Goal: Task Accomplishment & Management: Complete application form

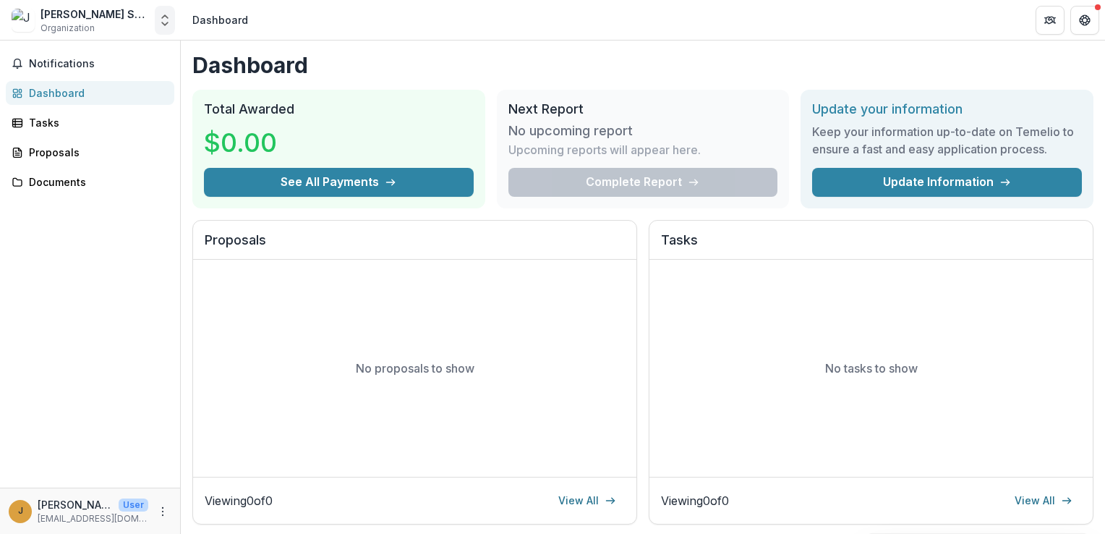
click at [164, 24] on polyline "Open entity switcher" at bounding box center [165, 23] width 6 height 3
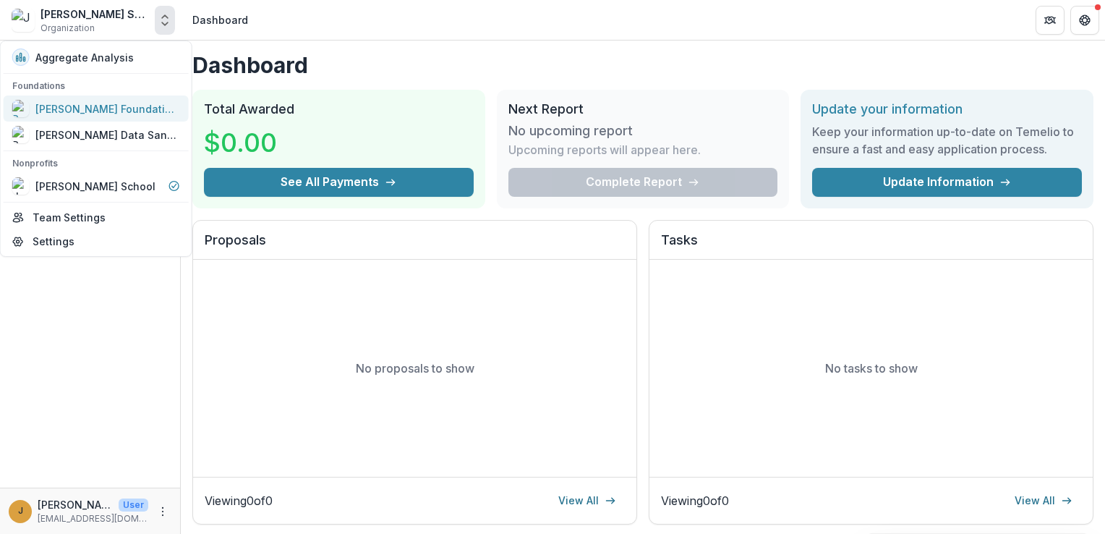
click at [129, 106] on div "[PERSON_NAME] Foundation Workflow Sandbox" at bounding box center [107, 108] width 145 height 15
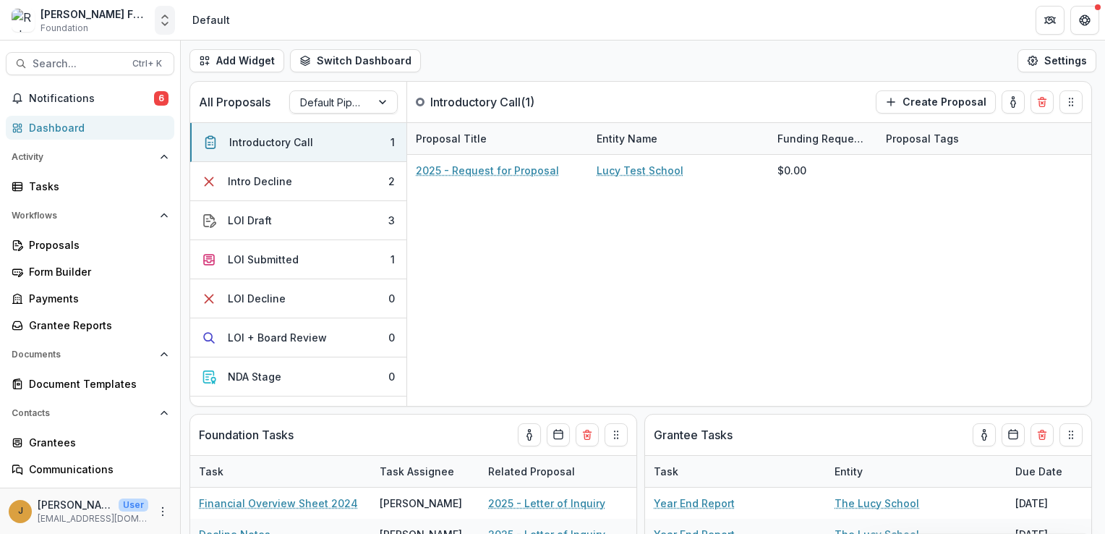
click at [166, 26] on icon "Open entity switcher" at bounding box center [165, 20] width 14 height 14
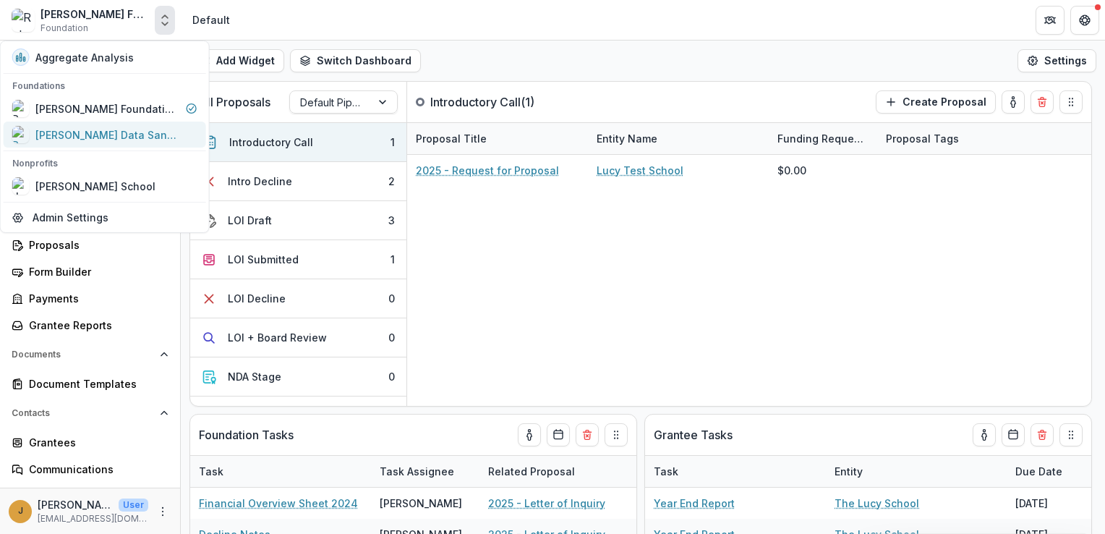
click at [134, 133] on div "[PERSON_NAME] Data Sandbox" at bounding box center [107, 134] width 145 height 15
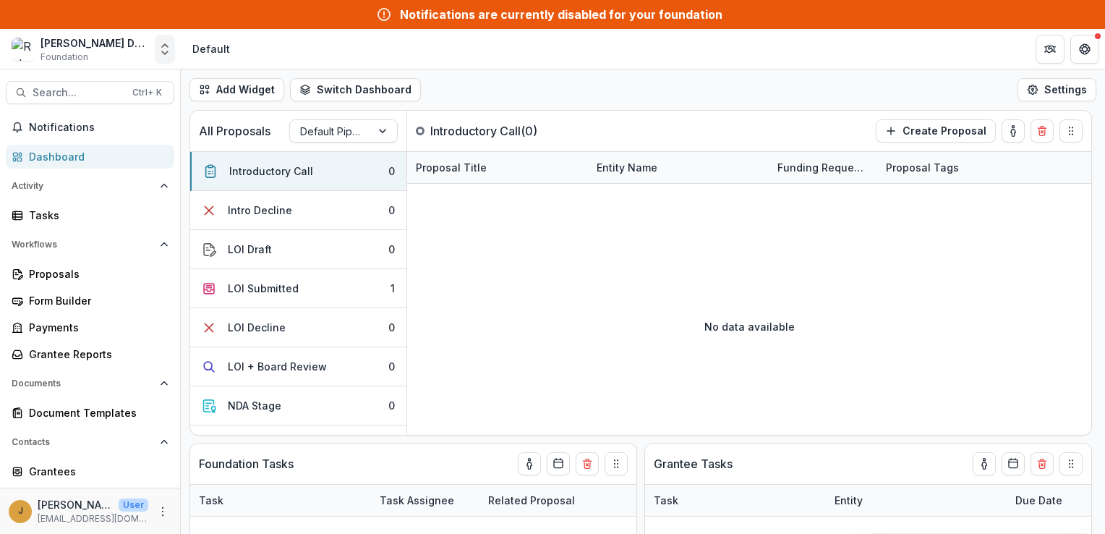
click at [164, 52] on icon "Open entity switcher" at bounding box center [165, 49] width 14 height 14
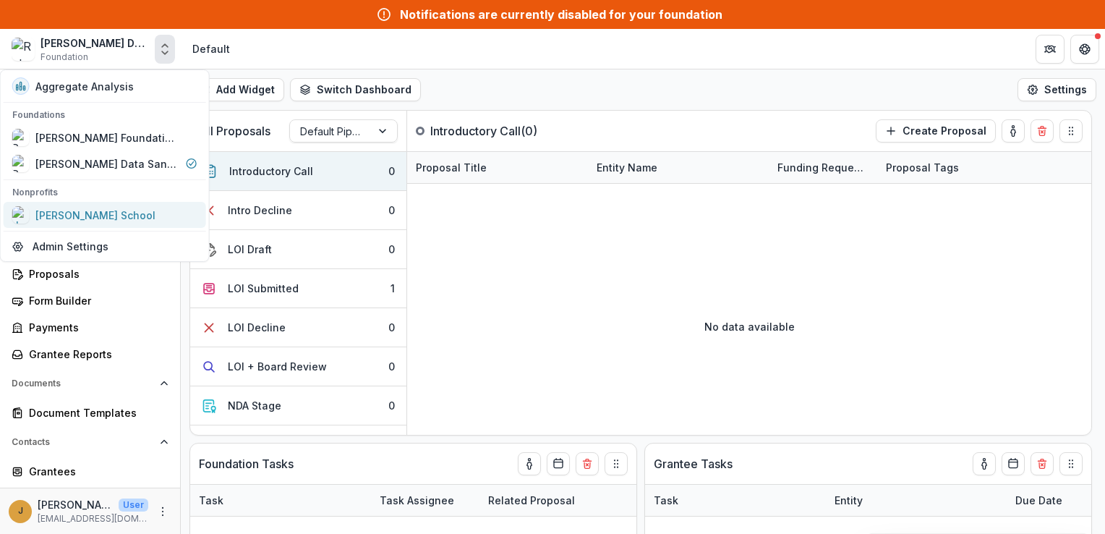
click at [116, 215] on div "[PERSON_NAME] School" at bounding box center [95, 215] width 120 height 15
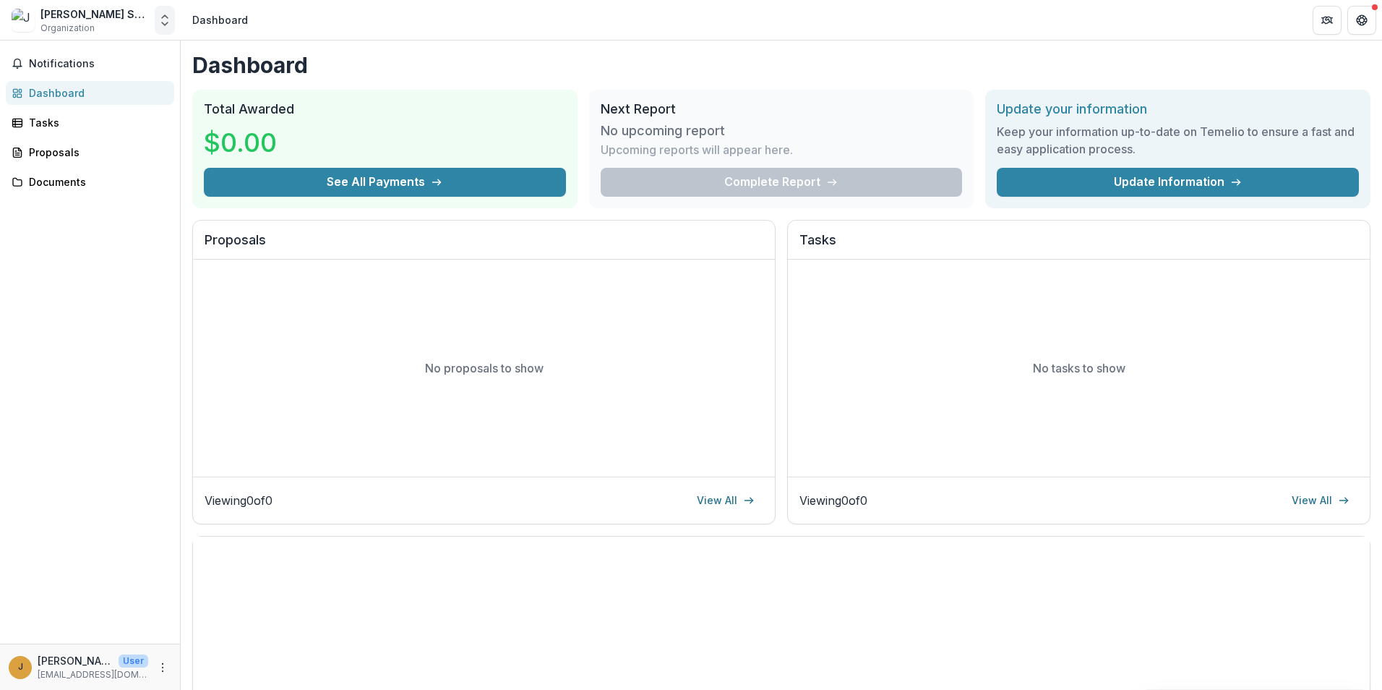
click at [163, 25] on icon "Open entity switcher" at bounding box center [165, 20] width 14 height 14
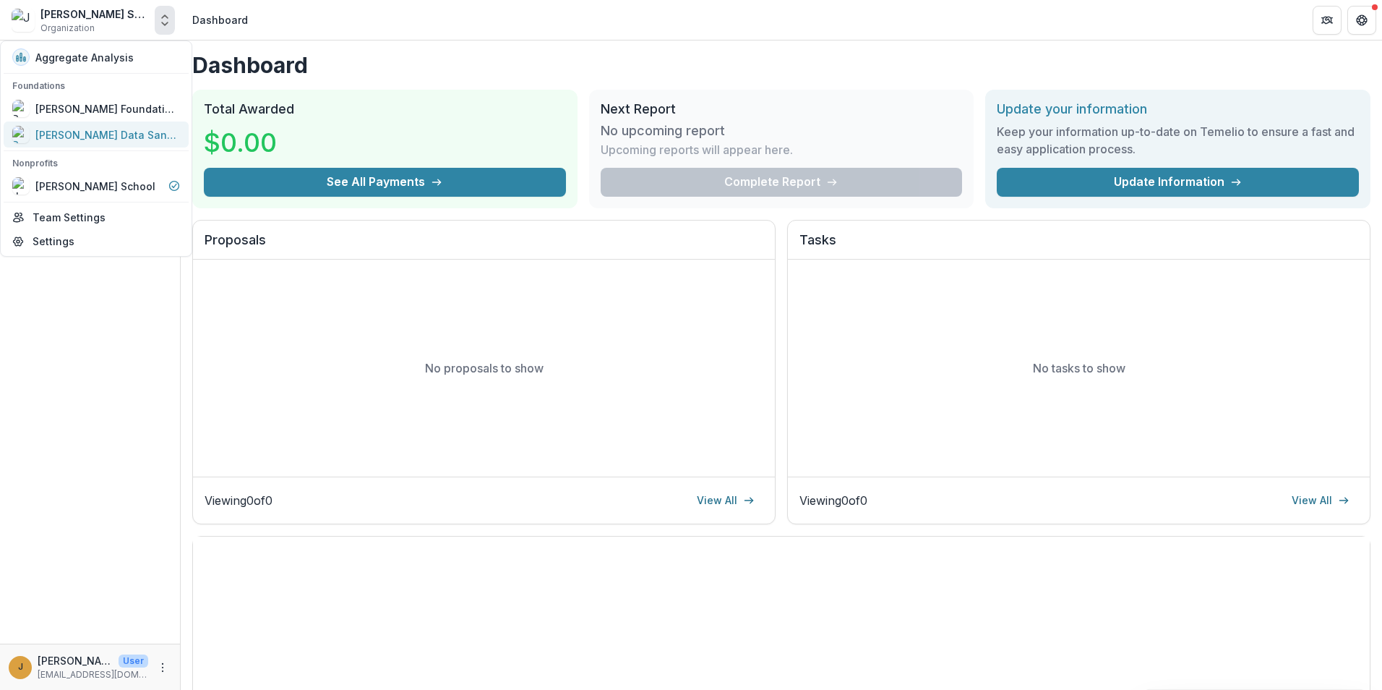
click at [109, 134] on div "[PERSON_NAME] Data Sandbox" at bounding box center [107, 134] width 145 height 15
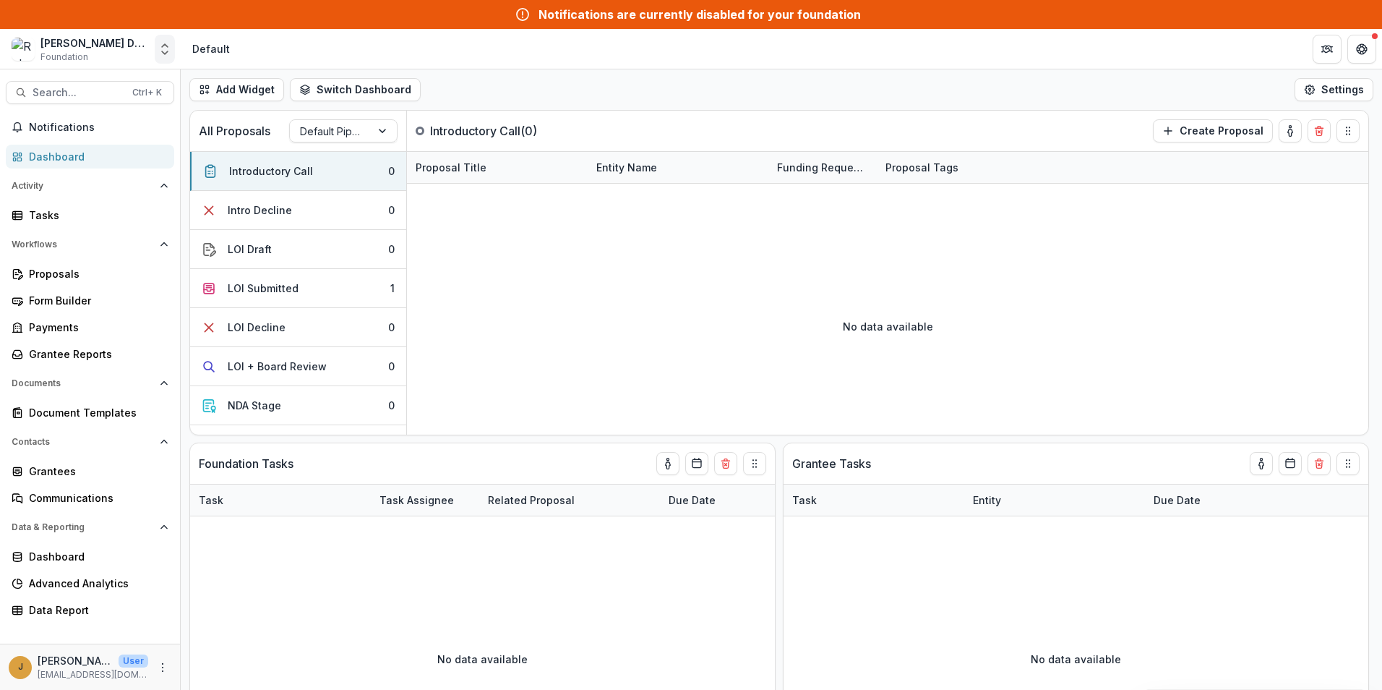
click at [165, 53] on icon "Open entity switcher" at bounding box center [165, 49] width 14 height 14
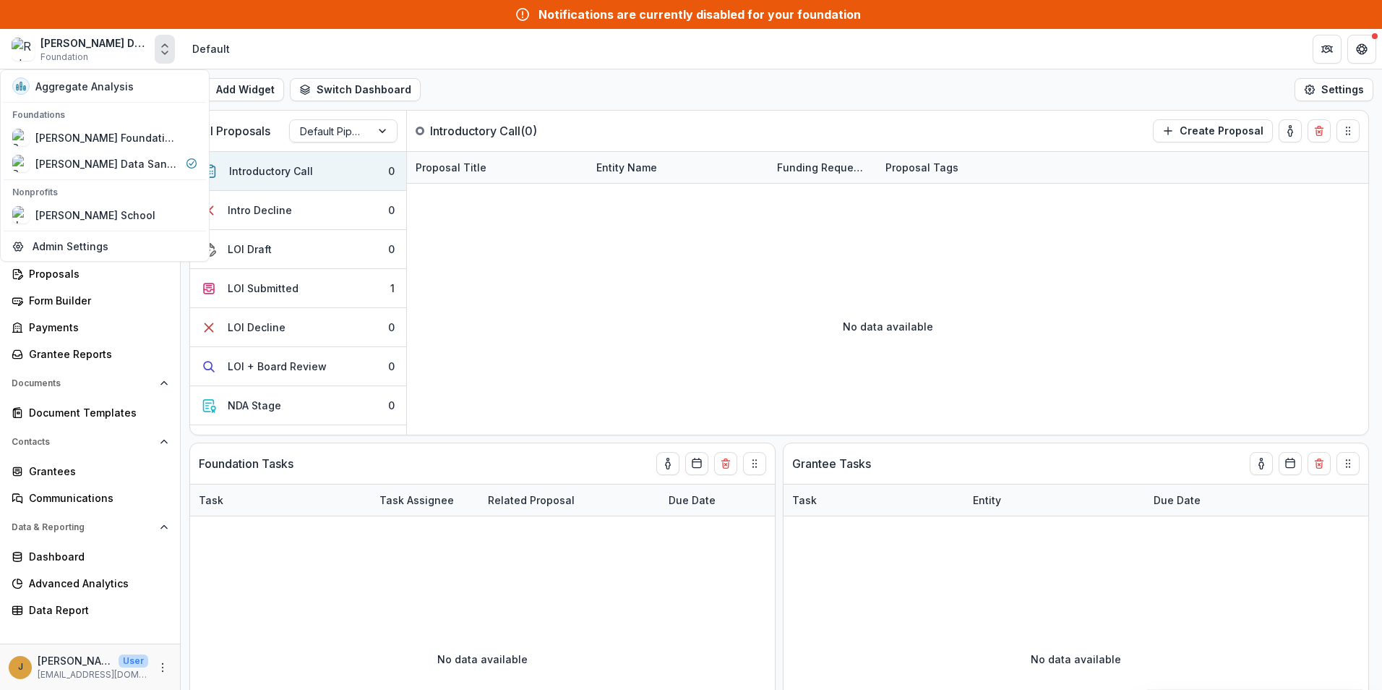
click at [366, 56] on header "Default" at bounding box center [782, 49] width 1202 height 40
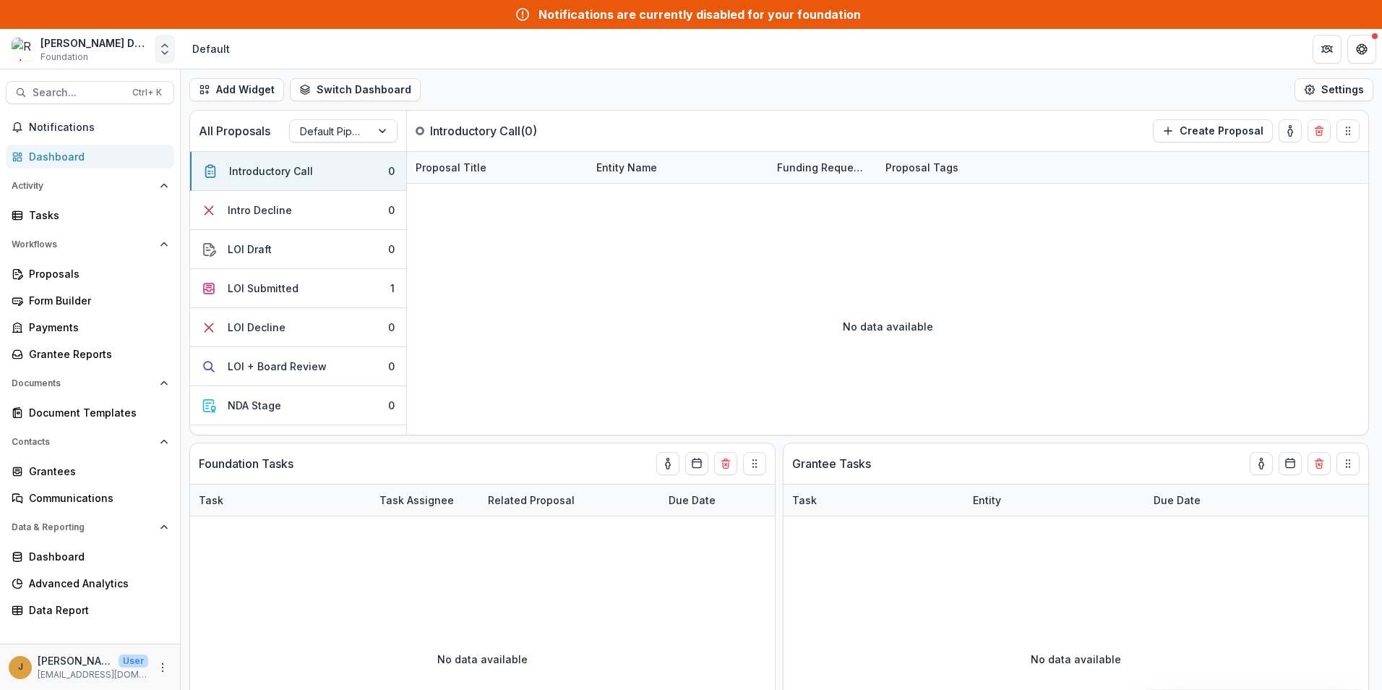
click at [166, 54] on icon "Open entity switcher" at bounding box center [165, 49] width 14 height 14
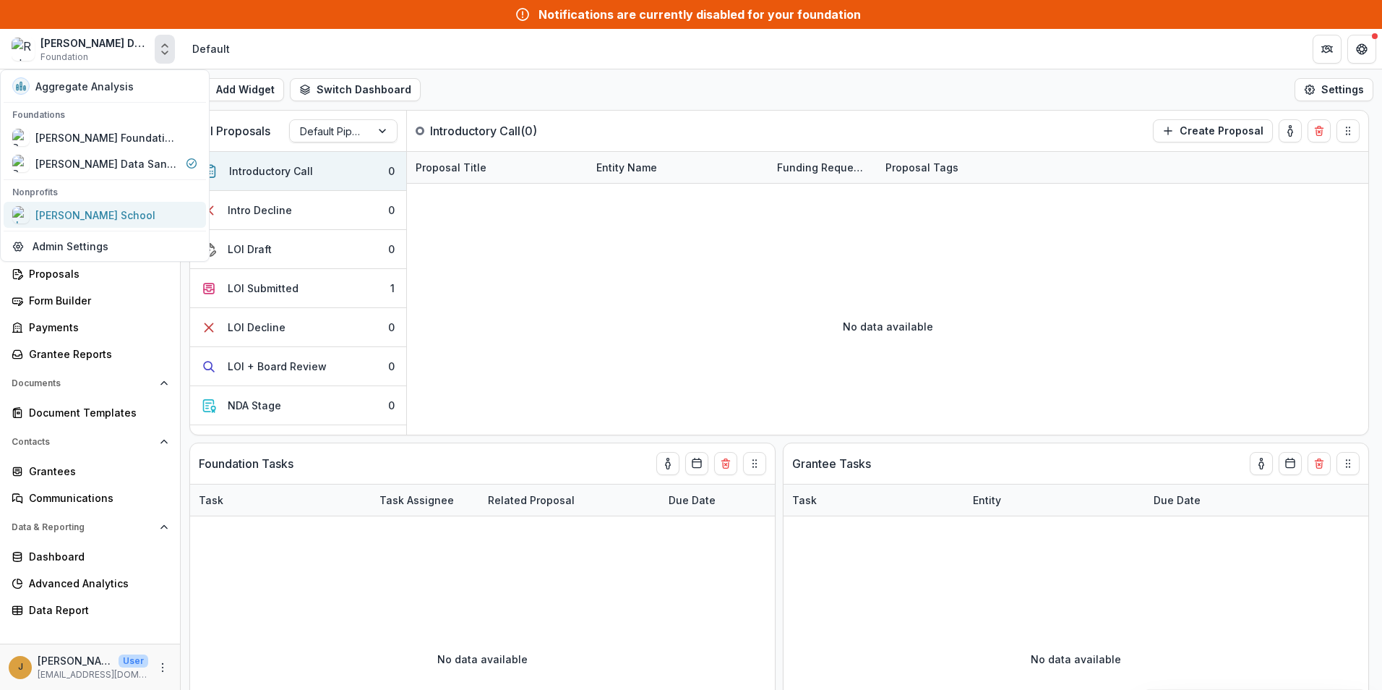
click at [137, 212] on div "[PERSON_NAME] School" at bounding box center [95, 215] width 120 height 15
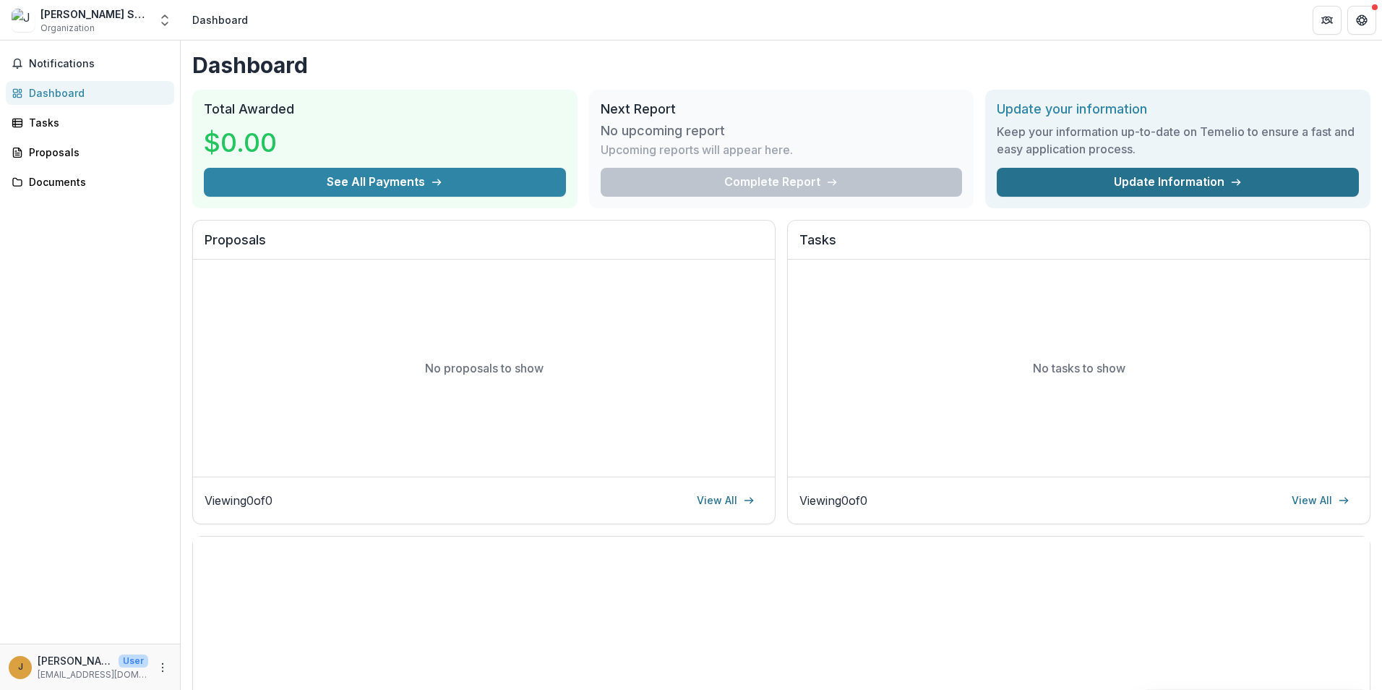
click at [1078, 180] on link "Update Information" at bounding box center [1178, 182] width 362 height 29
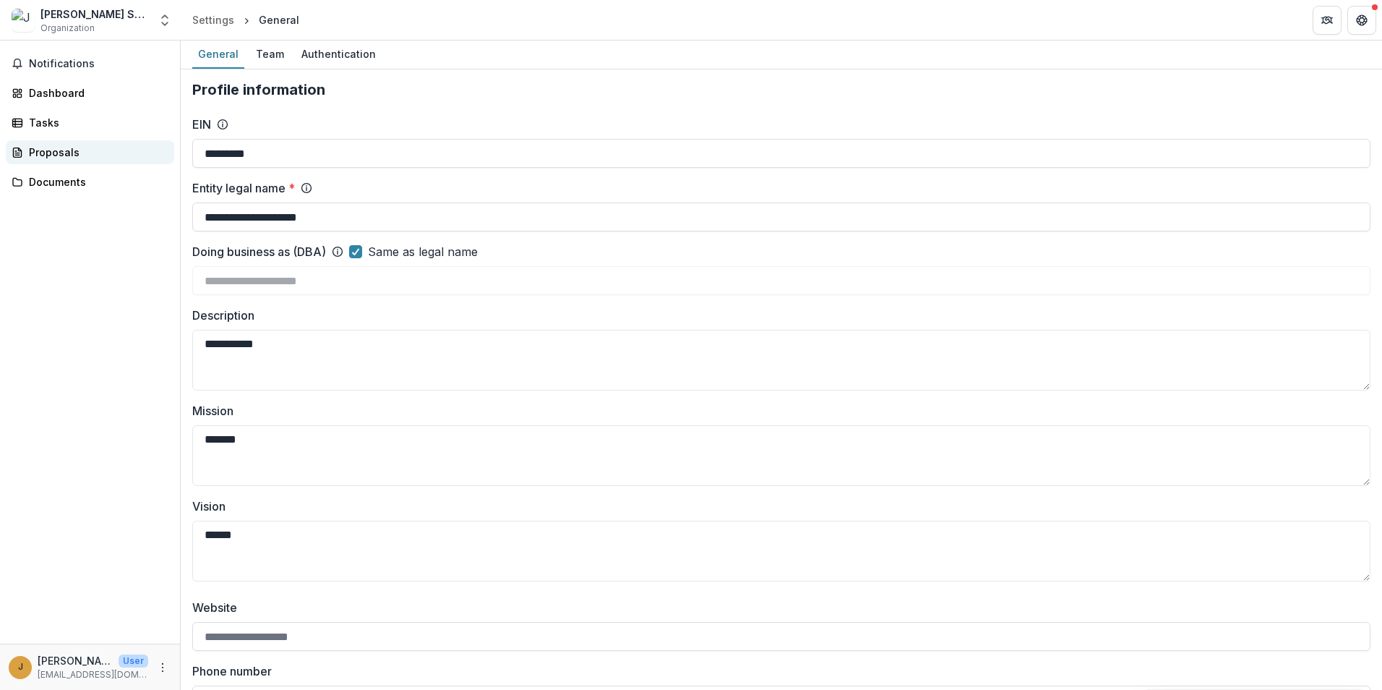
click at [56, 153] on div "Proposals" at bounding box center [96, 152] width 134 height 15
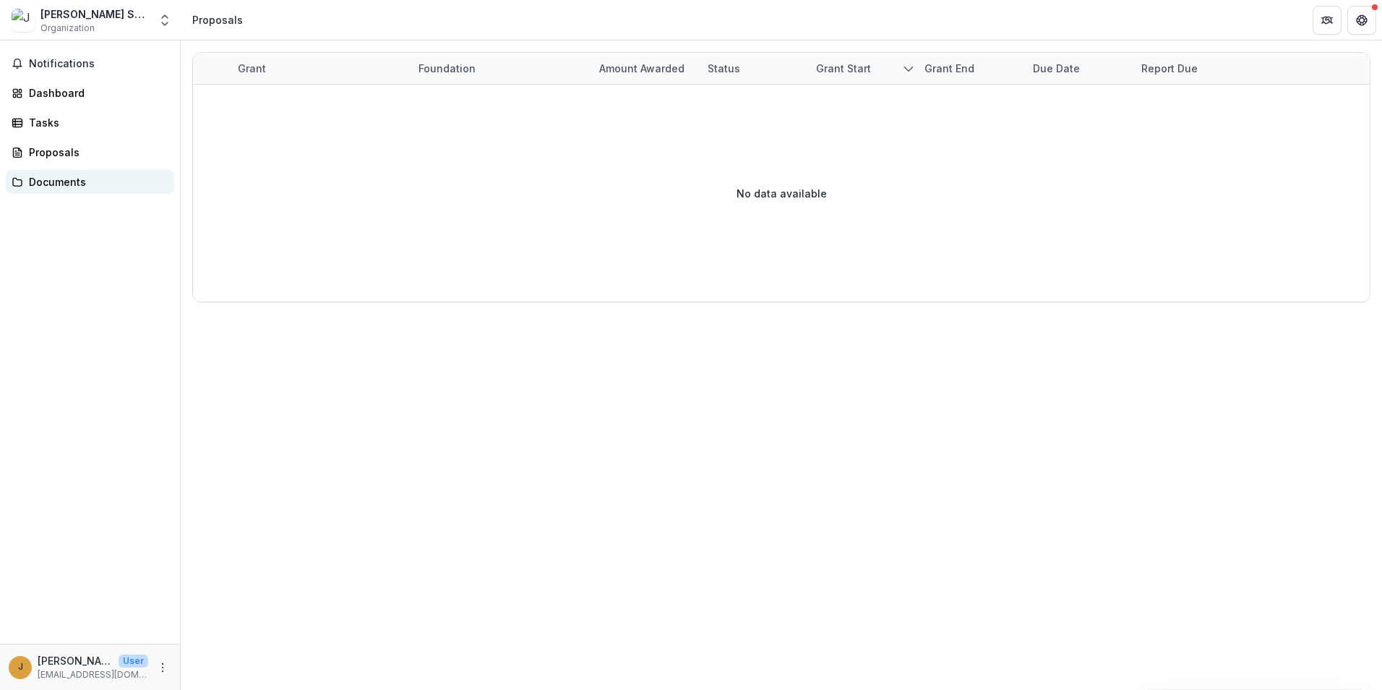
click at [51, 183] on div "Documents" at bounding box center [96, 181] width 134 height 15
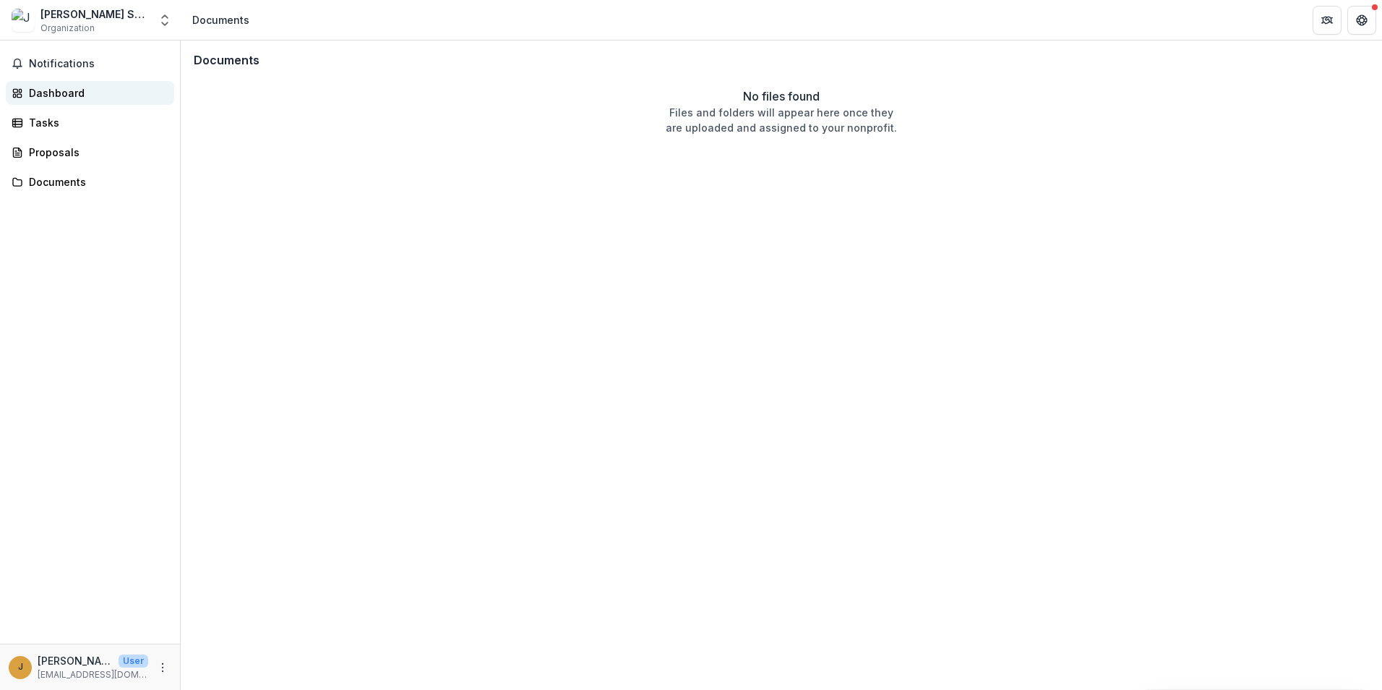
click at [55, 95] on div "Dashboard" at bounding box center [96, 92] width 134 height 15
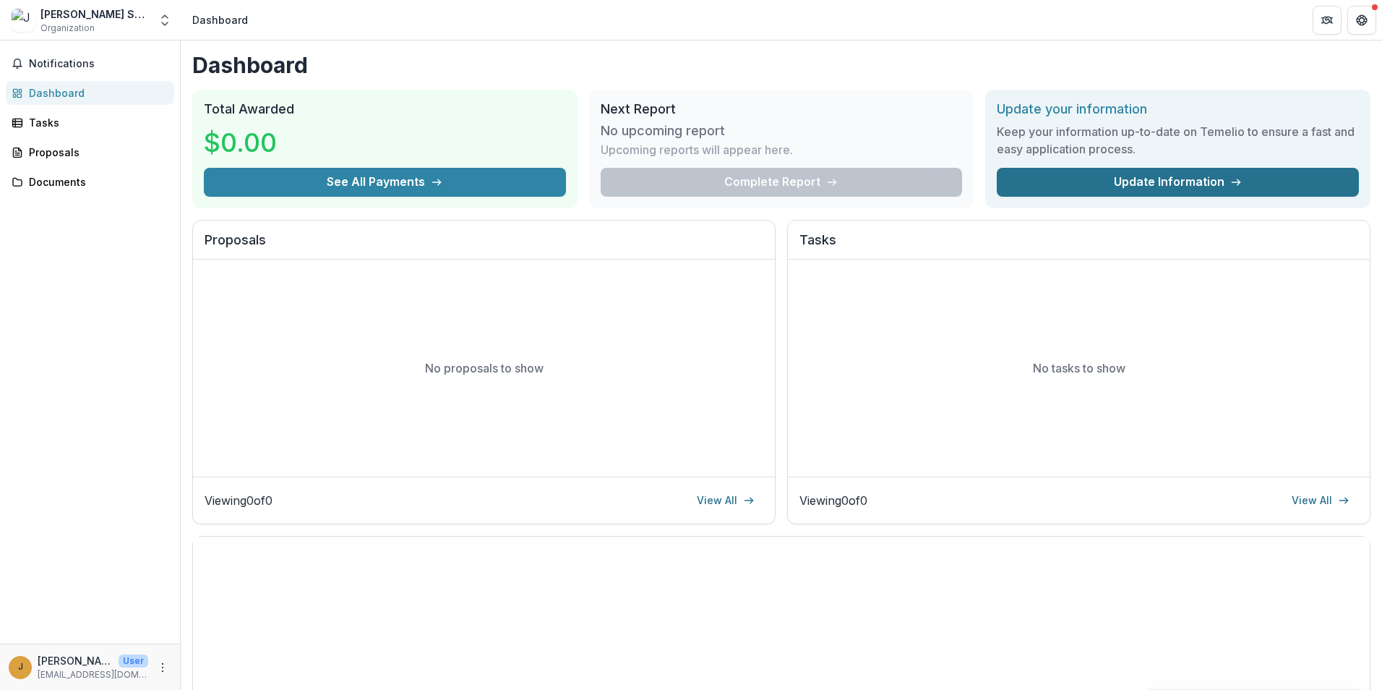
click at [1104, 184] on link "Update Information" at bounding box center [1178, 182] width 362 height 29
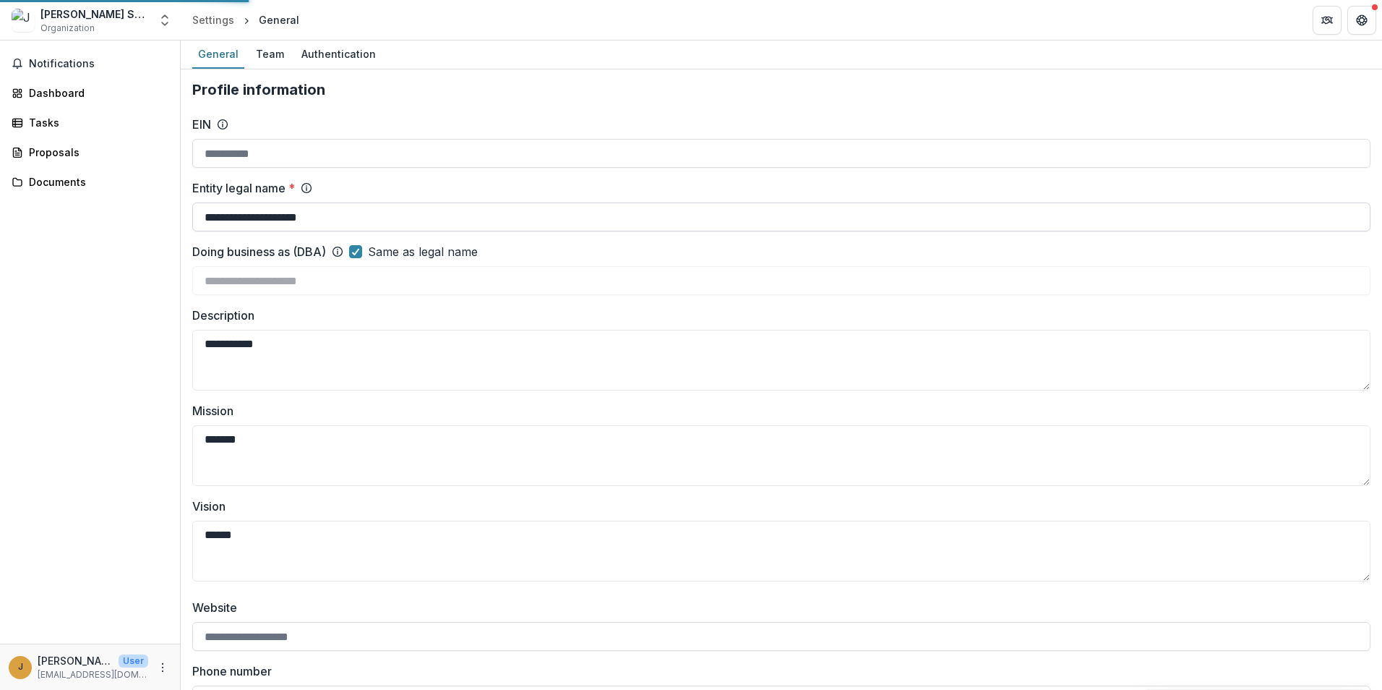
type input "*********"
click at [162, 22] on polyline "Open entity switcher" at bounding box center [165, 23] width 6 height 3
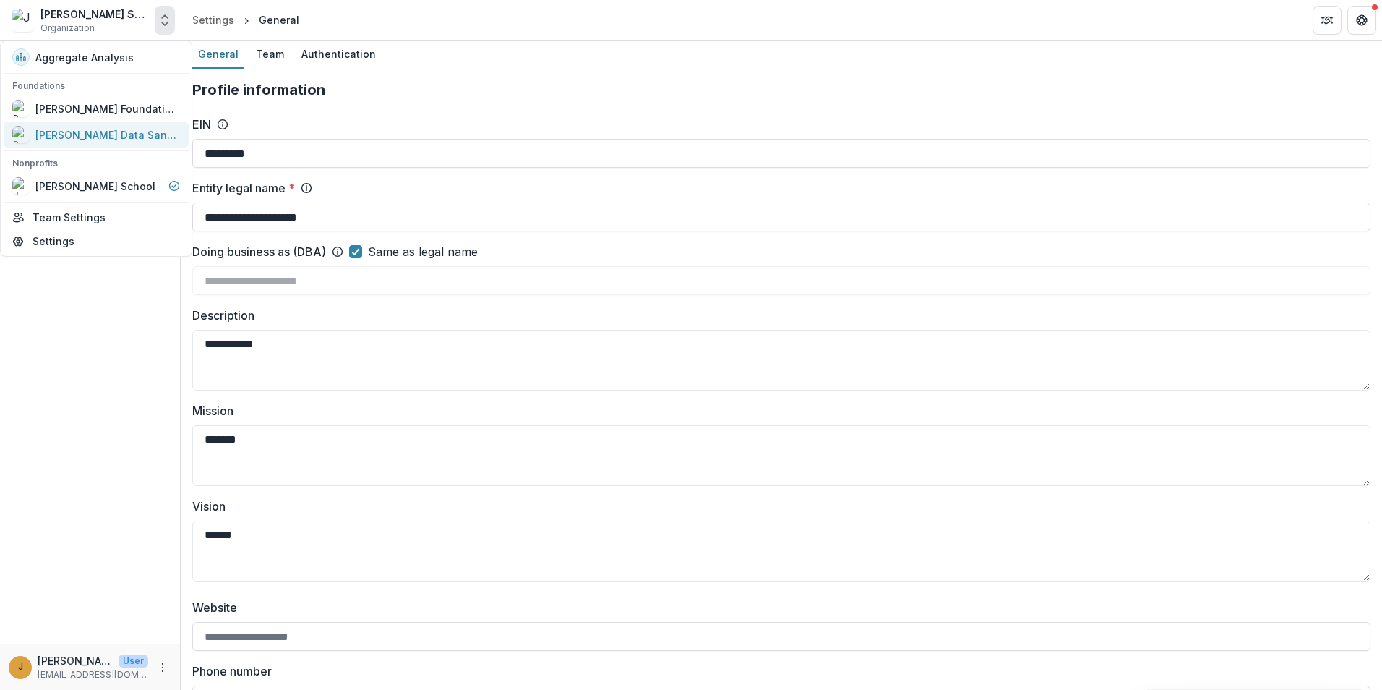
click at [128, 130] on div "[PERSON_NAME] Data Sandbox" at bounding box center [107, 134] width 145 height 15
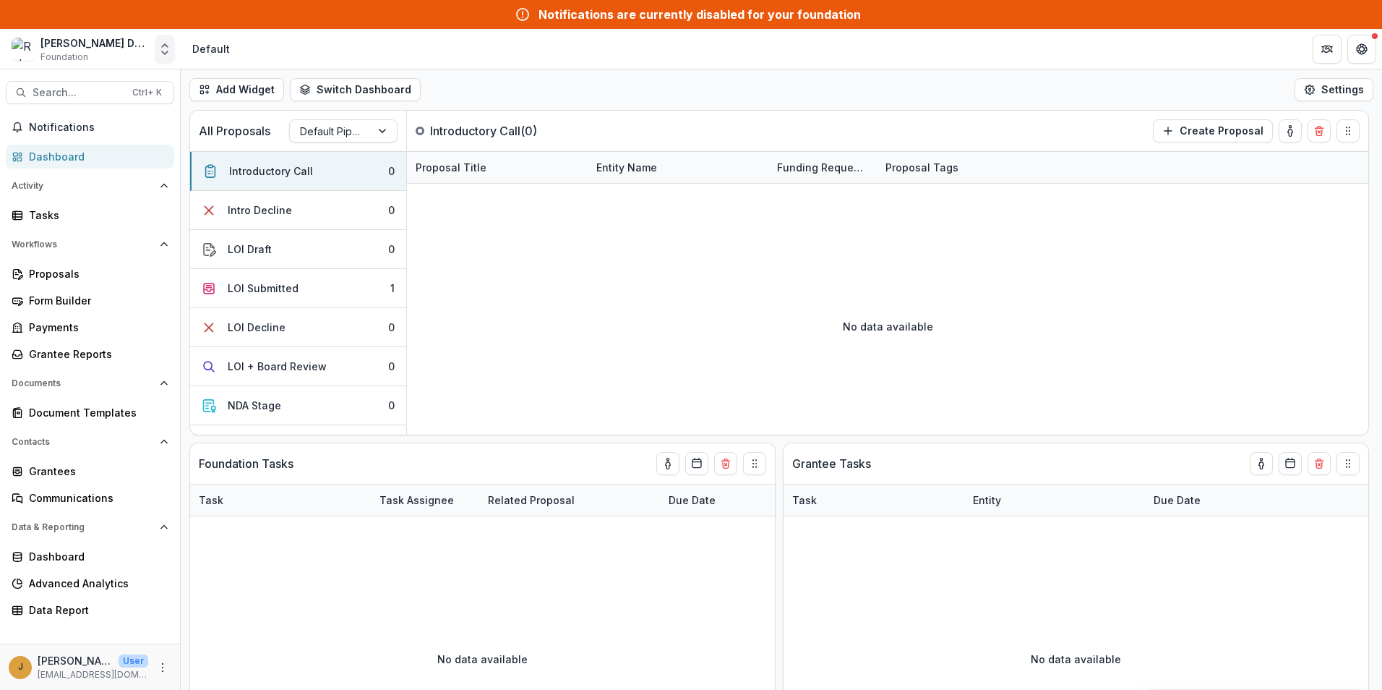
click at [163, 48] on icon "Open entity switcher" at bounding box center [165, 49] width 14 height 14
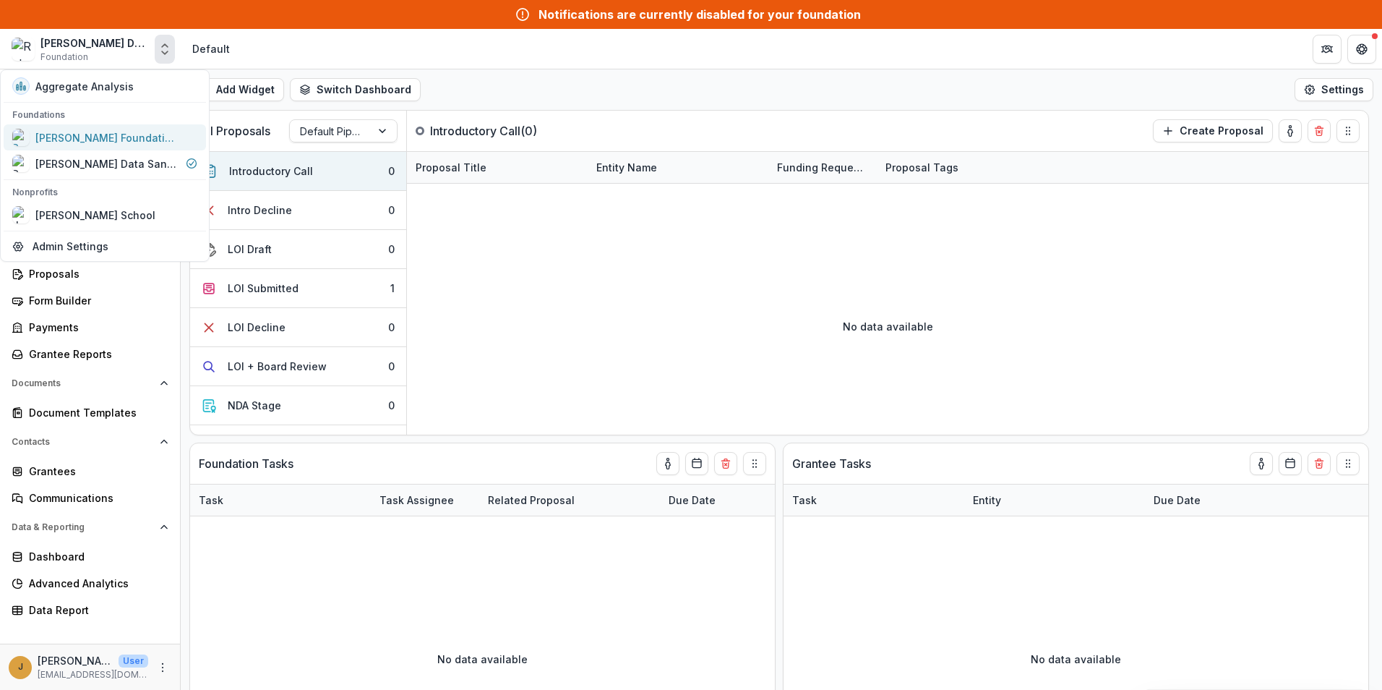
click at [157, 141] on div "[PERSON_NAME] Foundation Workflow Sandbox" at bounding box center [107, 137] width 145 height 15
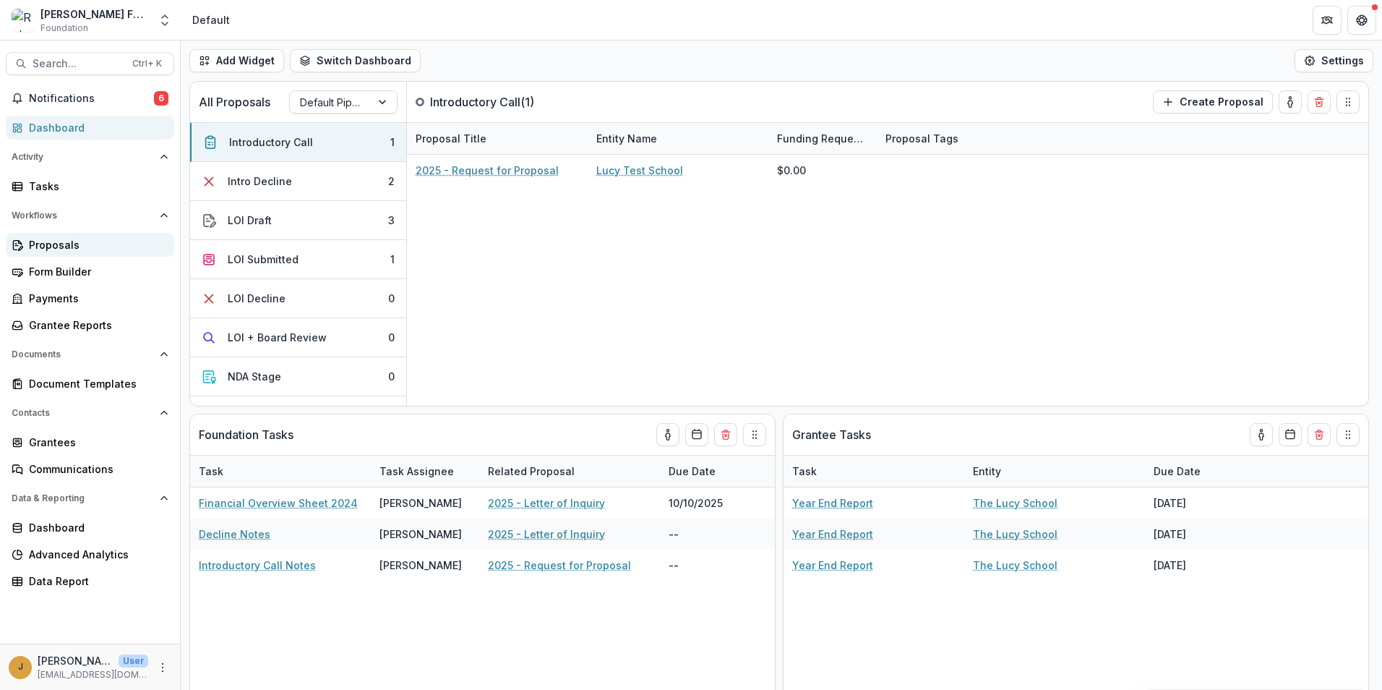
click at [56, 242] on div "Proposals" at bounding box center [96, 244] width 134 height 15
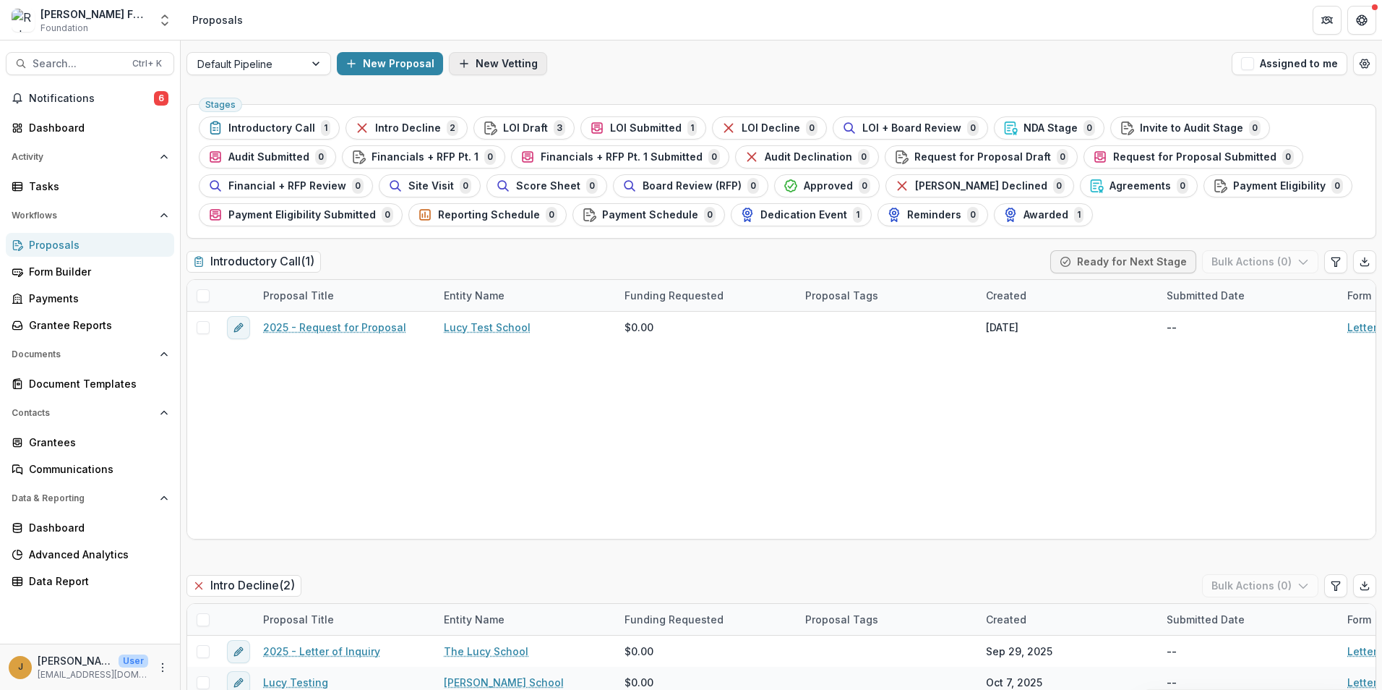
click at [490, 67] on button "New Vetting" at bounding box center [498, 63] width 98 height 23
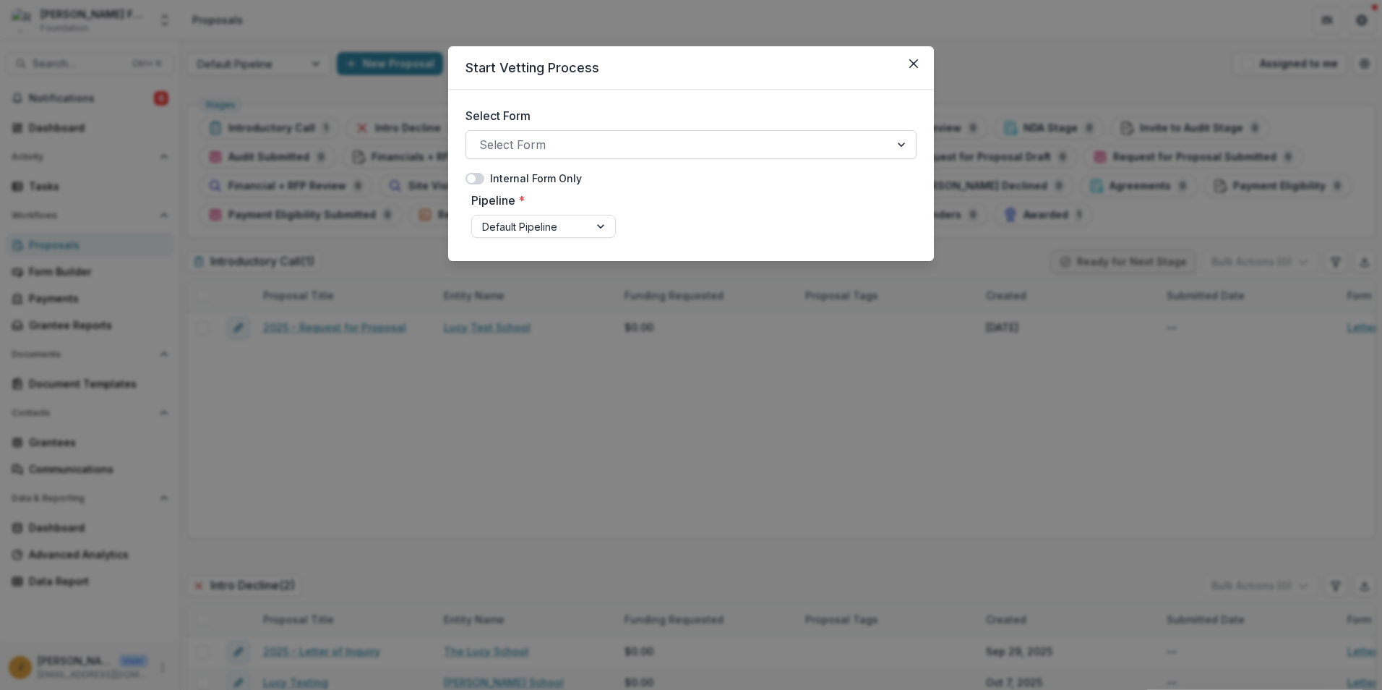
click at [905, 146] on div at bounding box center [903, 144] width 26 height 27
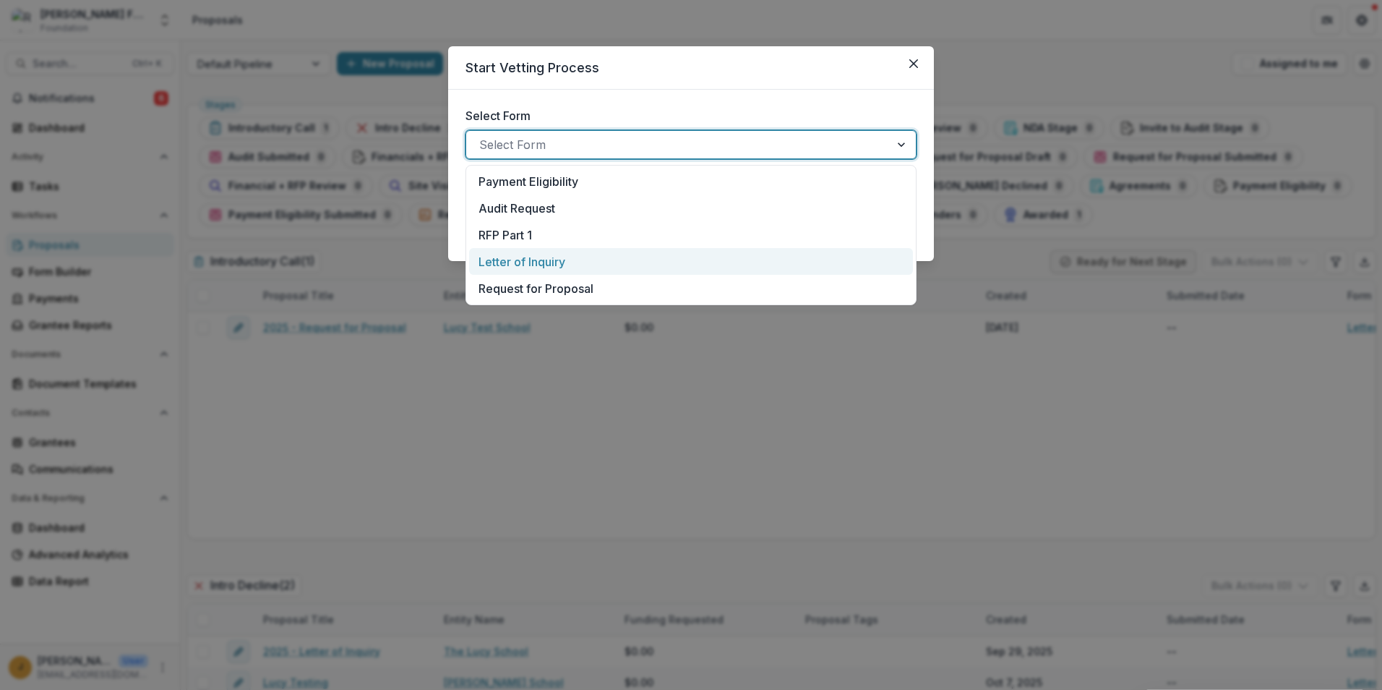
click at [574, 260] on div "Letter of Inquiry" at bounding box center [691, 261] width 425 height 17
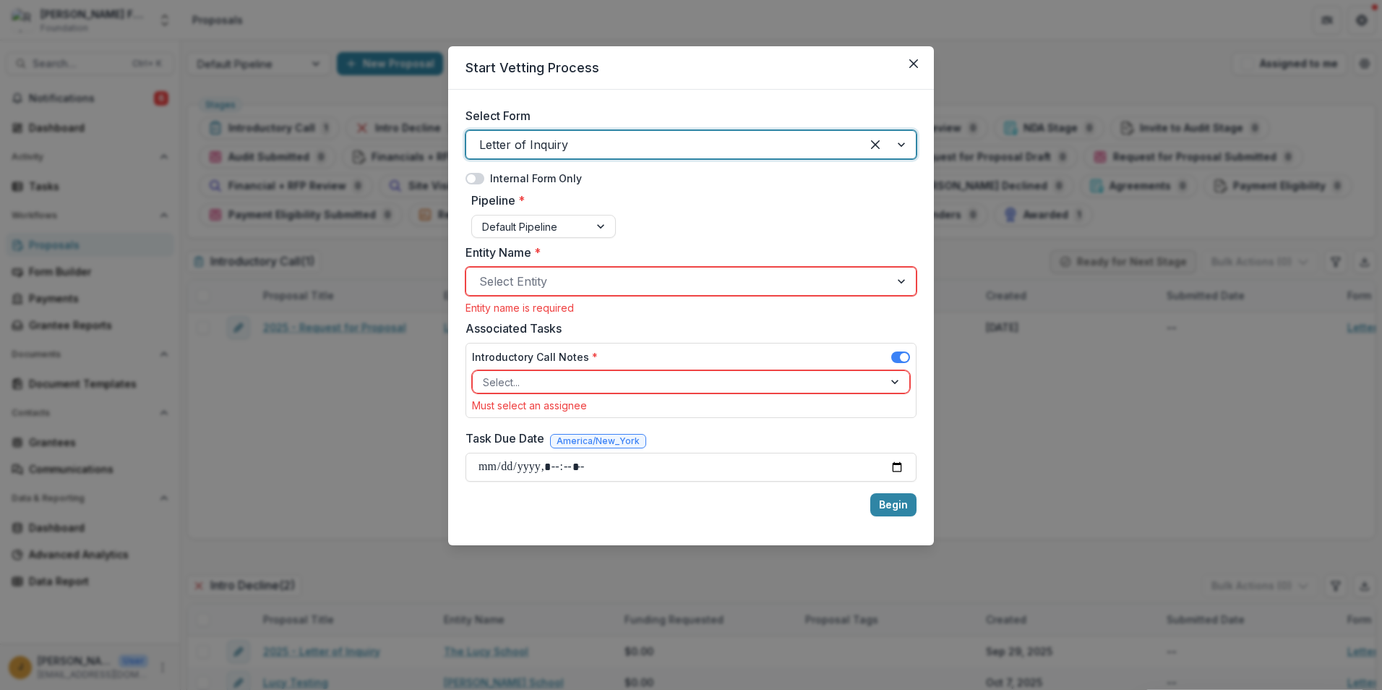
click at [902, 283] on div at bounding box center [903, 281] width 26 height 27
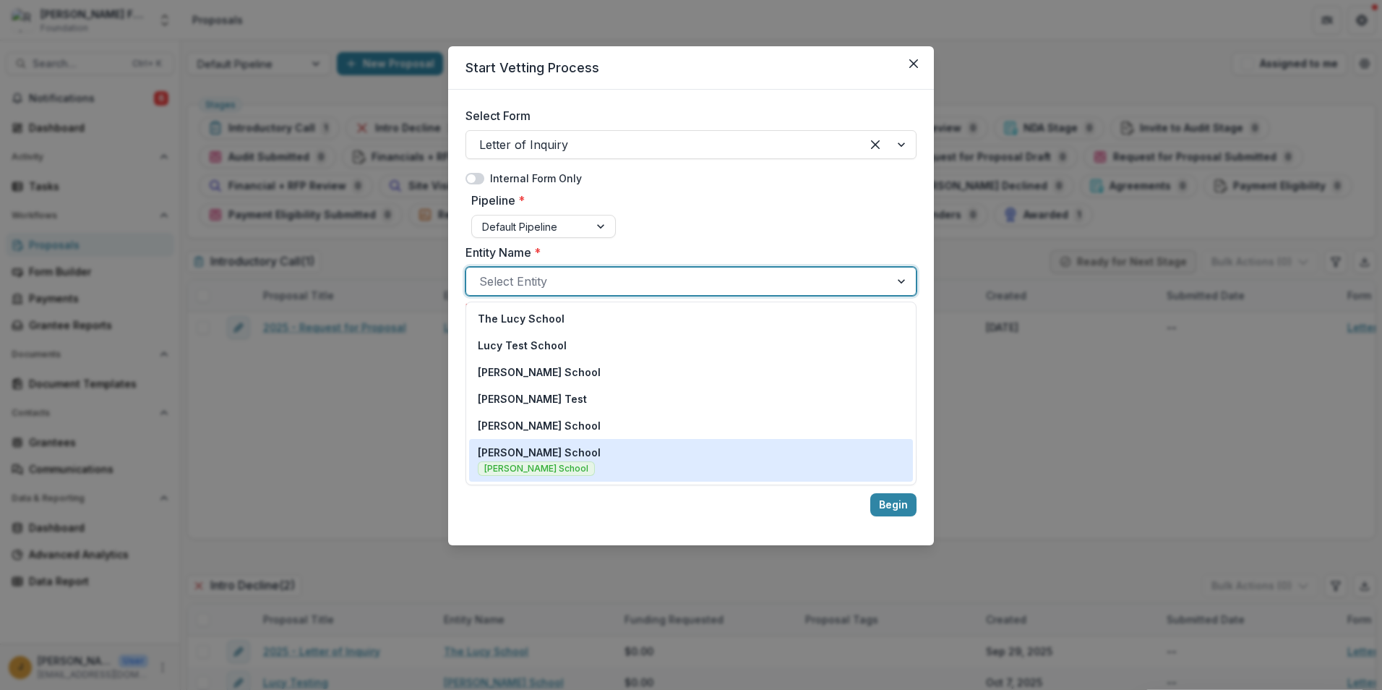
click at [586, 454] on p "[PERSON_NAME] School" at bounding box center [539, 452] width 123 height 15
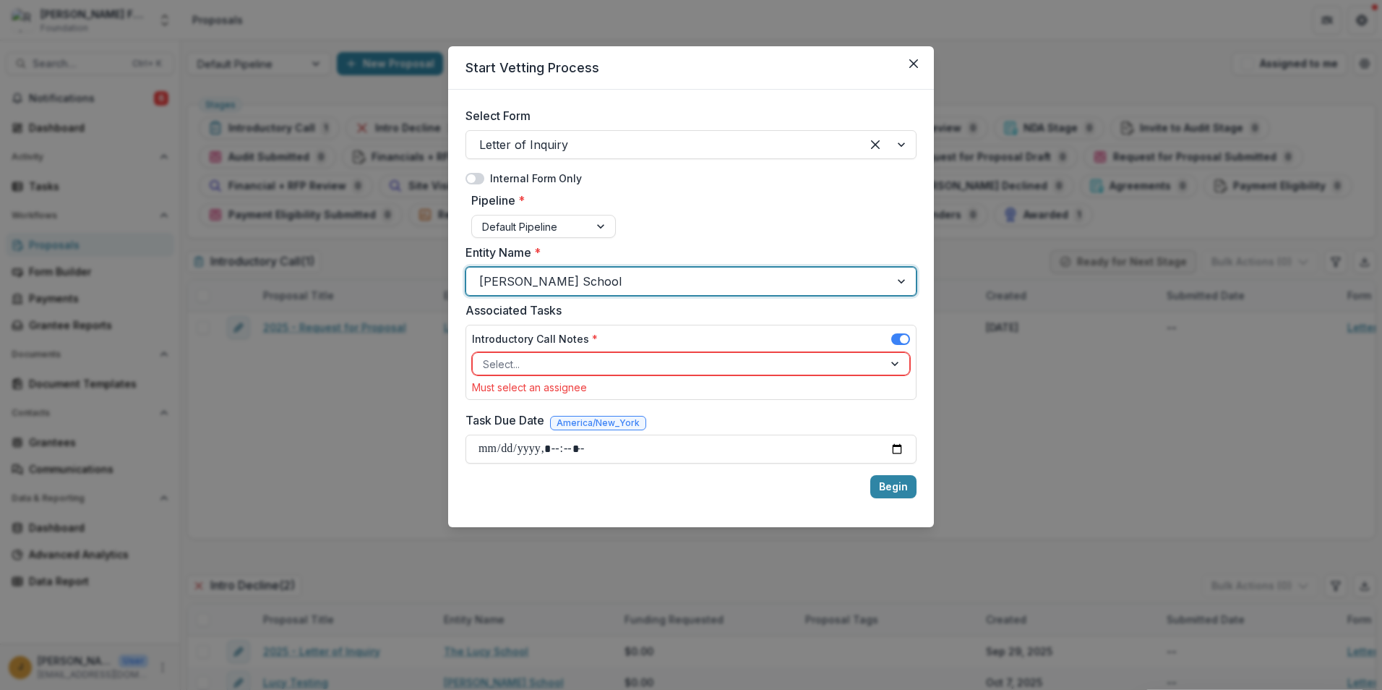
click at [896, 362] on div at bounding box center [897, 364] width 26 height 22
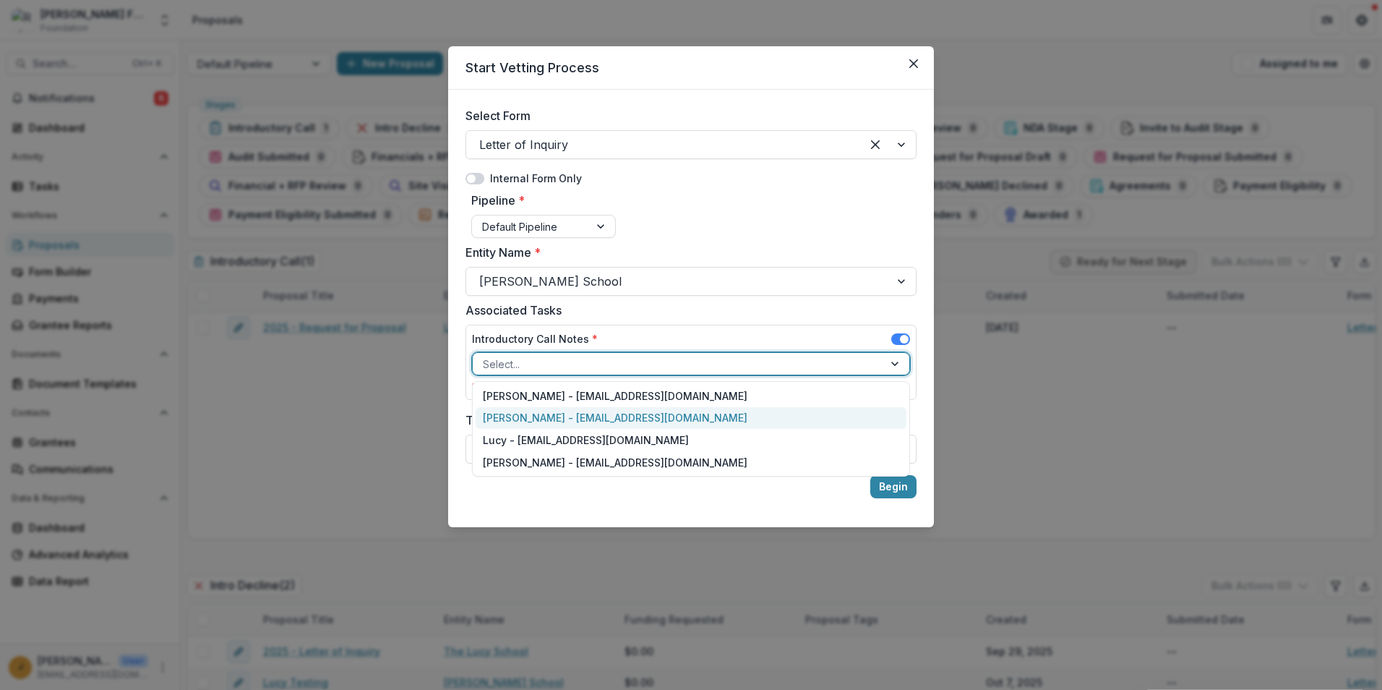
click at [782, 419] on div "Jason Hannasch - jhannasch@robertwplasterfoundation.org" at bounding box center [691, 418] width 431 height 22
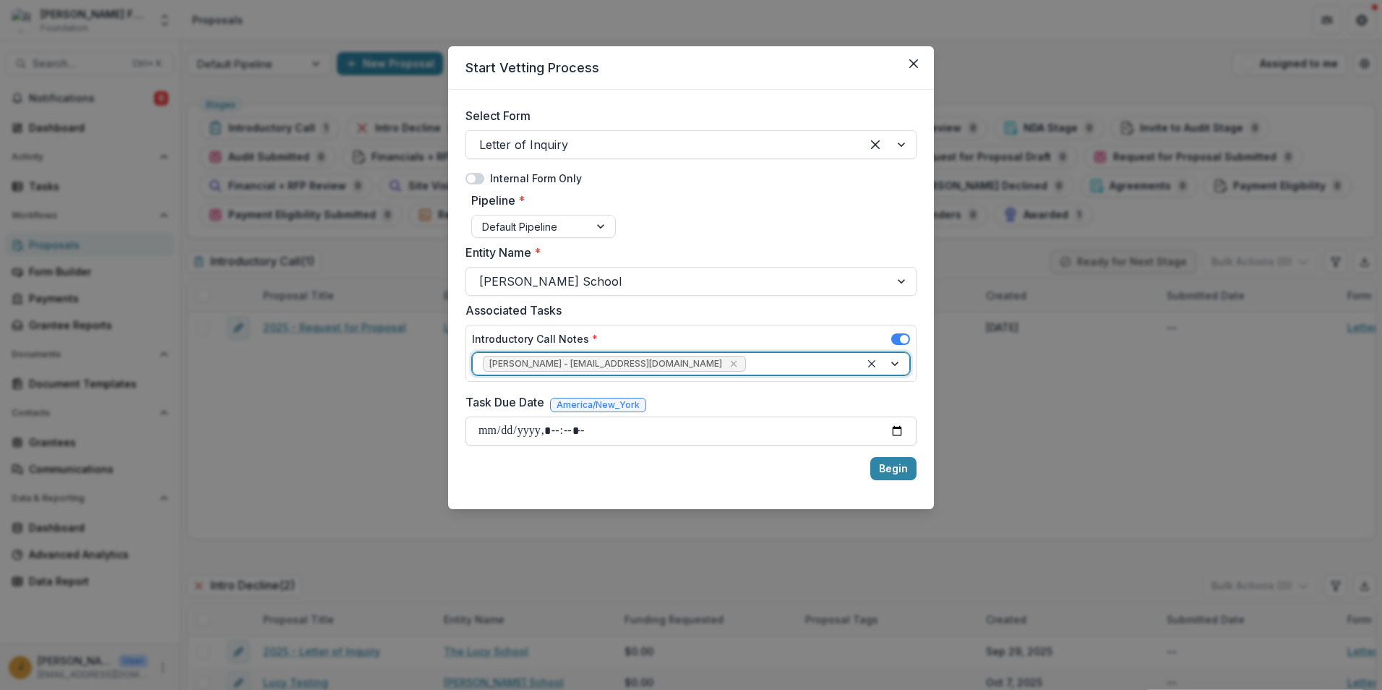
click at [896, 434] on input "Task Due Date" at bounding box center [691, 430] width 451 height 29
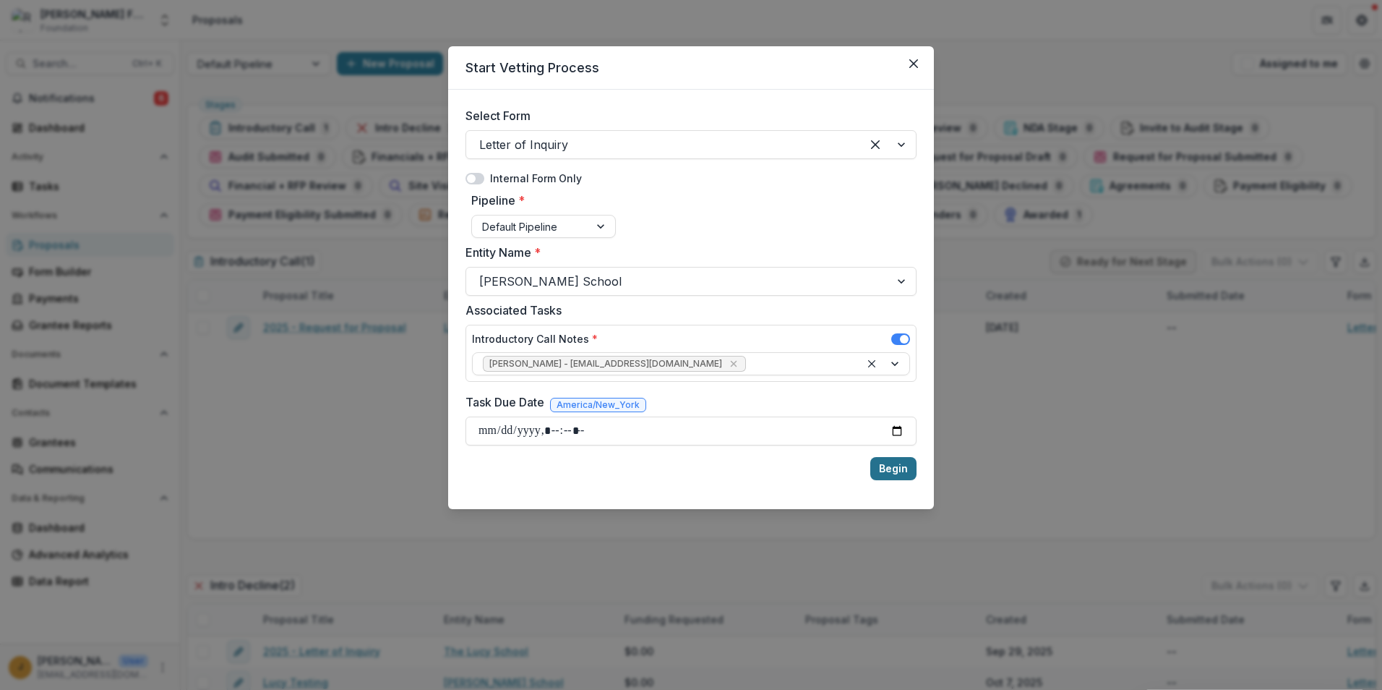
type input "**********"
click at [894, 469] on button "Begin" at bounding box center [894, 468] width 46 height 23
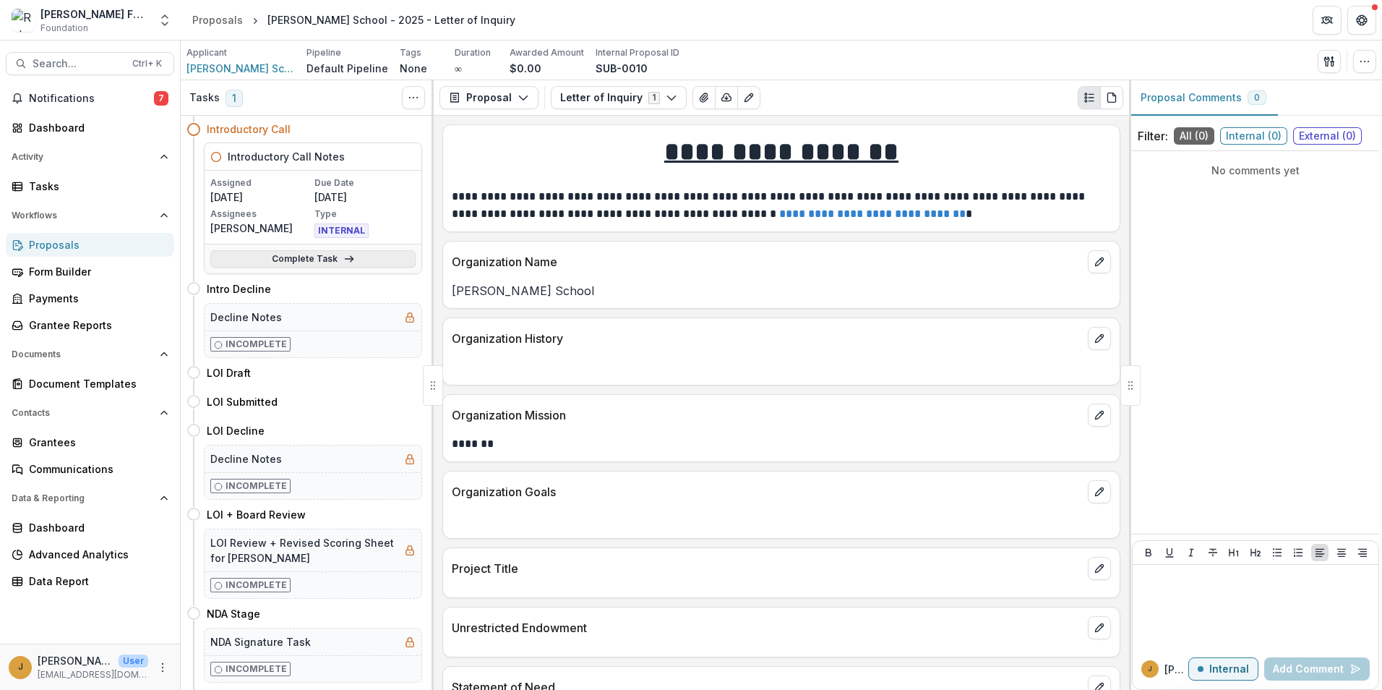
click at [313, 260] on link "Complete Task" at bounding box center [312, 258] width 205 height 17
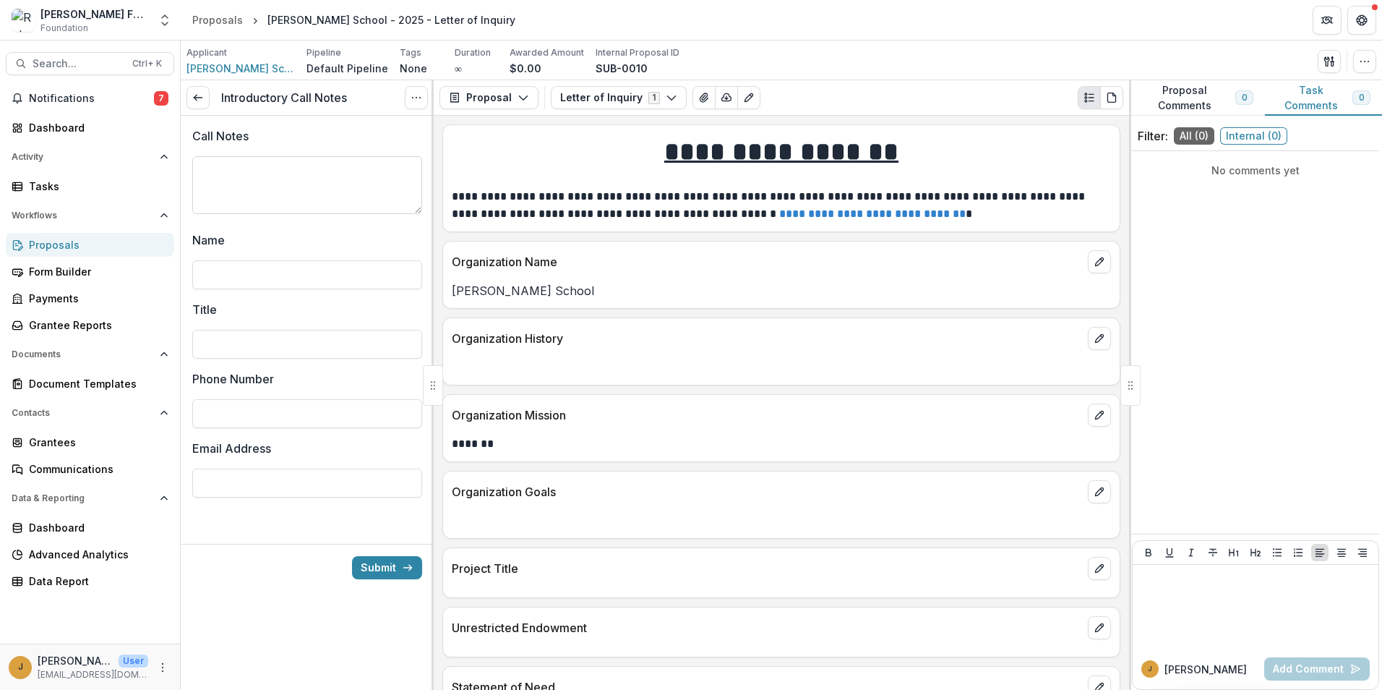
click at [348, 181] on textarea "Call Notes" at bounding box center [307, 185] width 230 height 58
type textarea "*******"
click at [358, 270] on input "Name" at bounding box center [307, 274] width 230 height 29
type input "***"
click at [262, 336] on input "Title" at bounding box center [307, 344] width 230 height 29
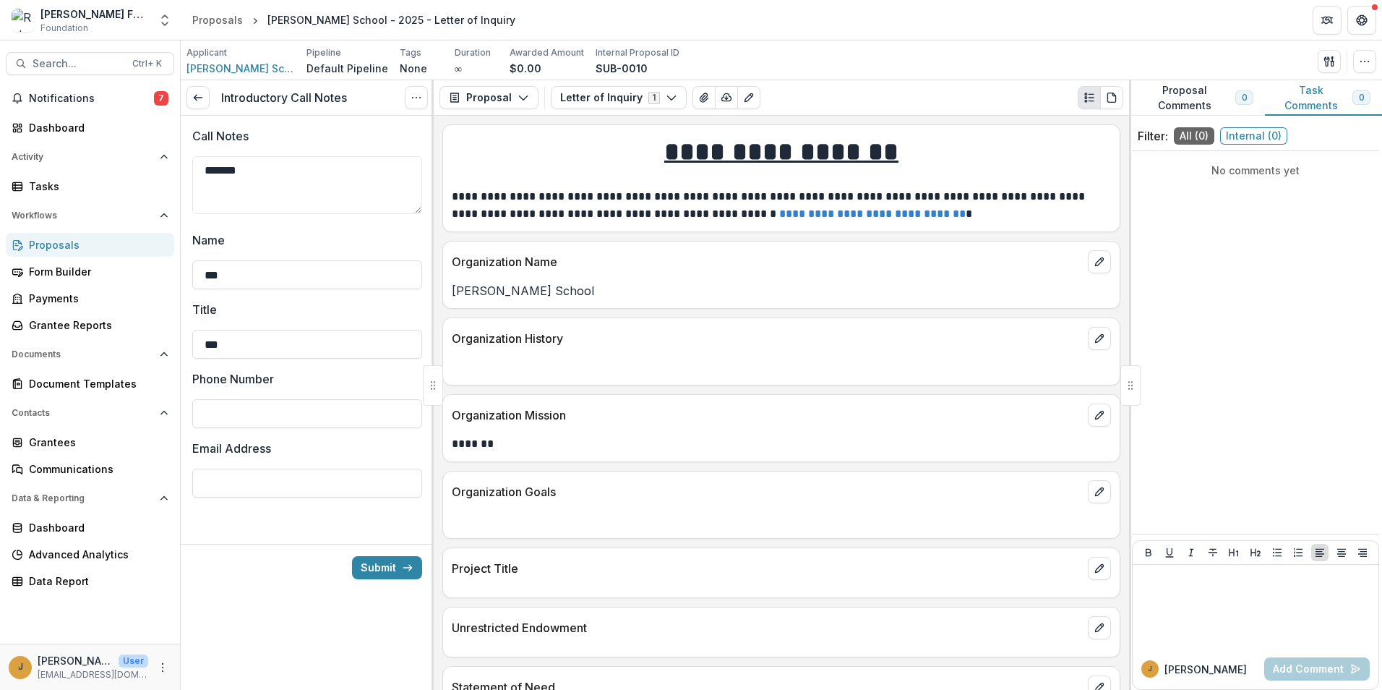
type input "***"
click at [278, 409] on input "Phone Number" at bounding box center [307, 413] width 230 height 29
click at [283, 481] on input "Email Address" at bounding box center [307, 483] width 230 height 29
type input "***"
click at [396, 533] on button "Submit" at bounding box center [387, 567] width 70 height 23
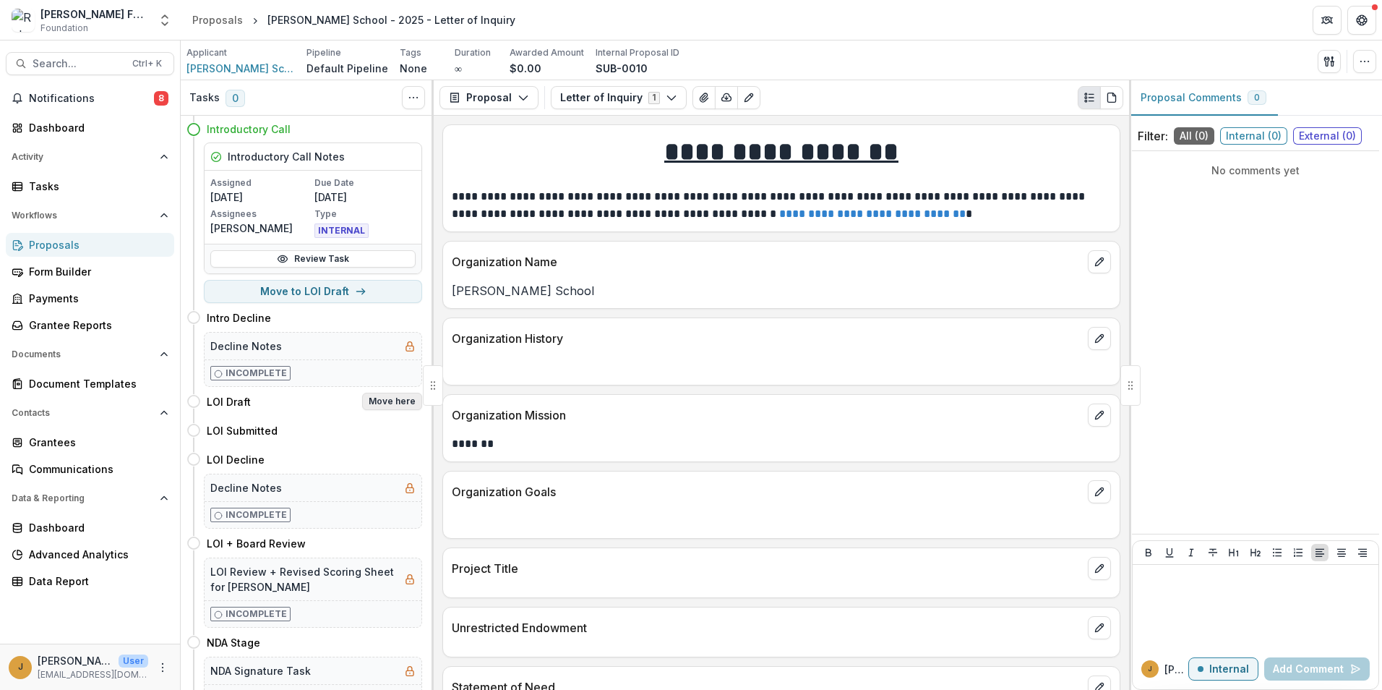
click at [390, 403] on button "Move here" at bounding box center [392, 401] width 60 height 17
select select "*********"
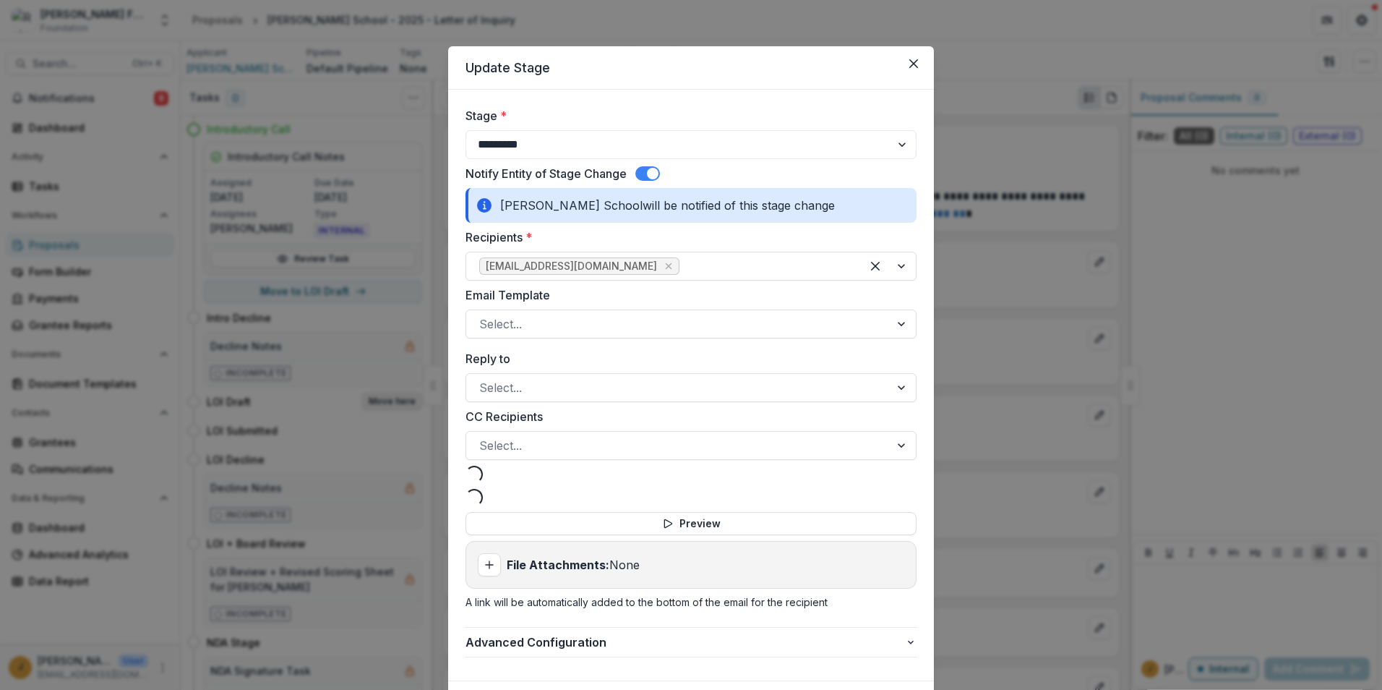
select select "**********"
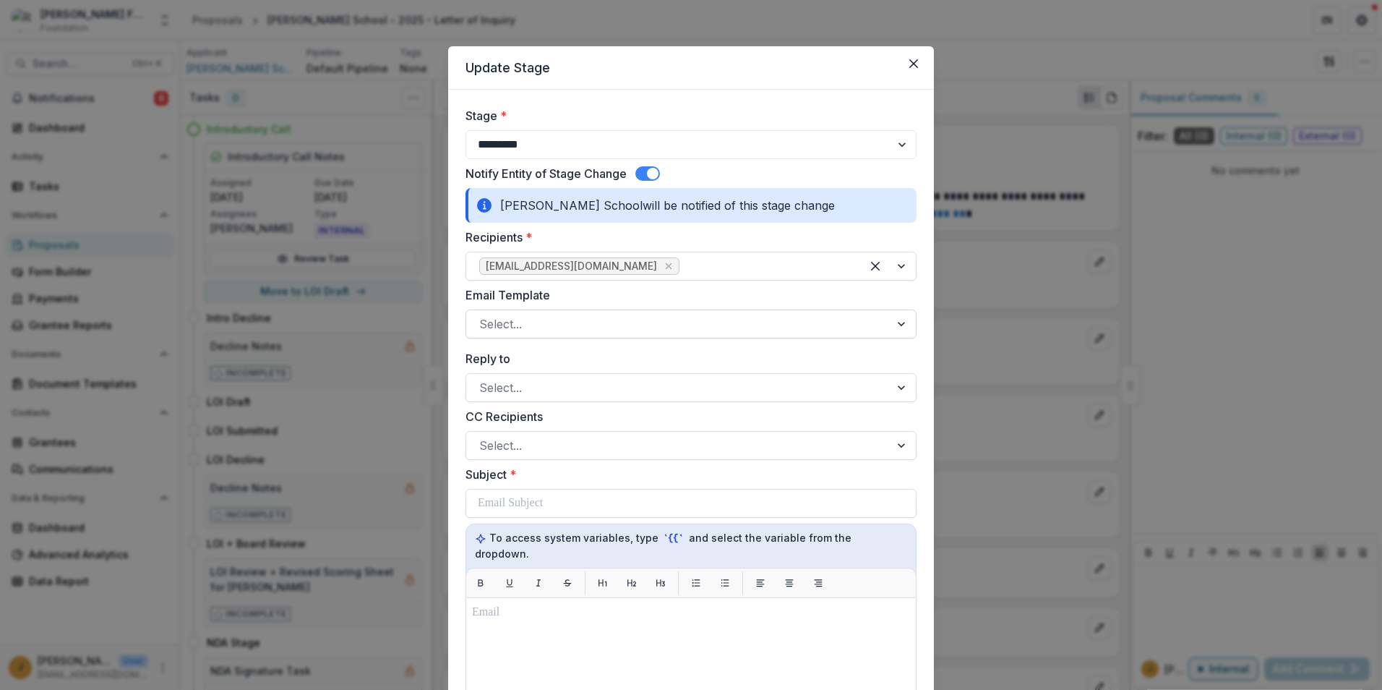
click at [905, 325] on div at bounding box center [903, 323] width 26 height 27
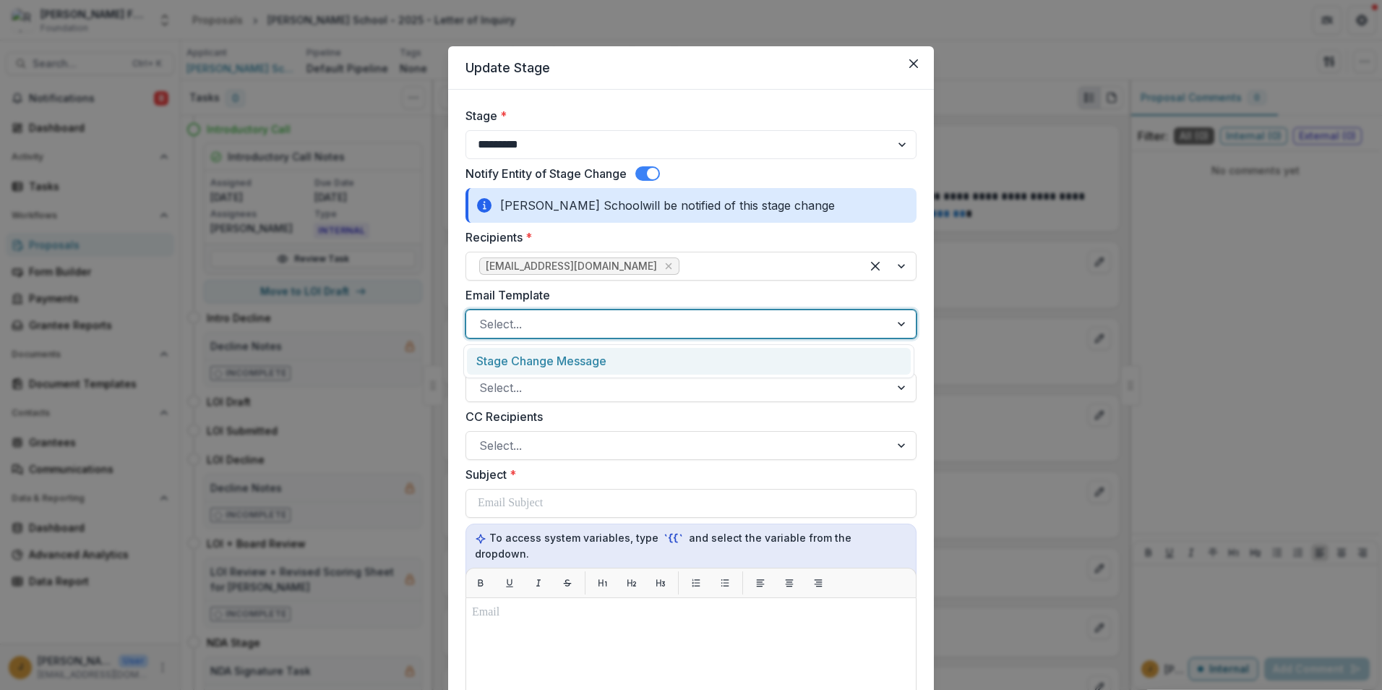
click at [568, 364] on div "Stage Change Message" at bounding box center [689, 361] width 444 height 27
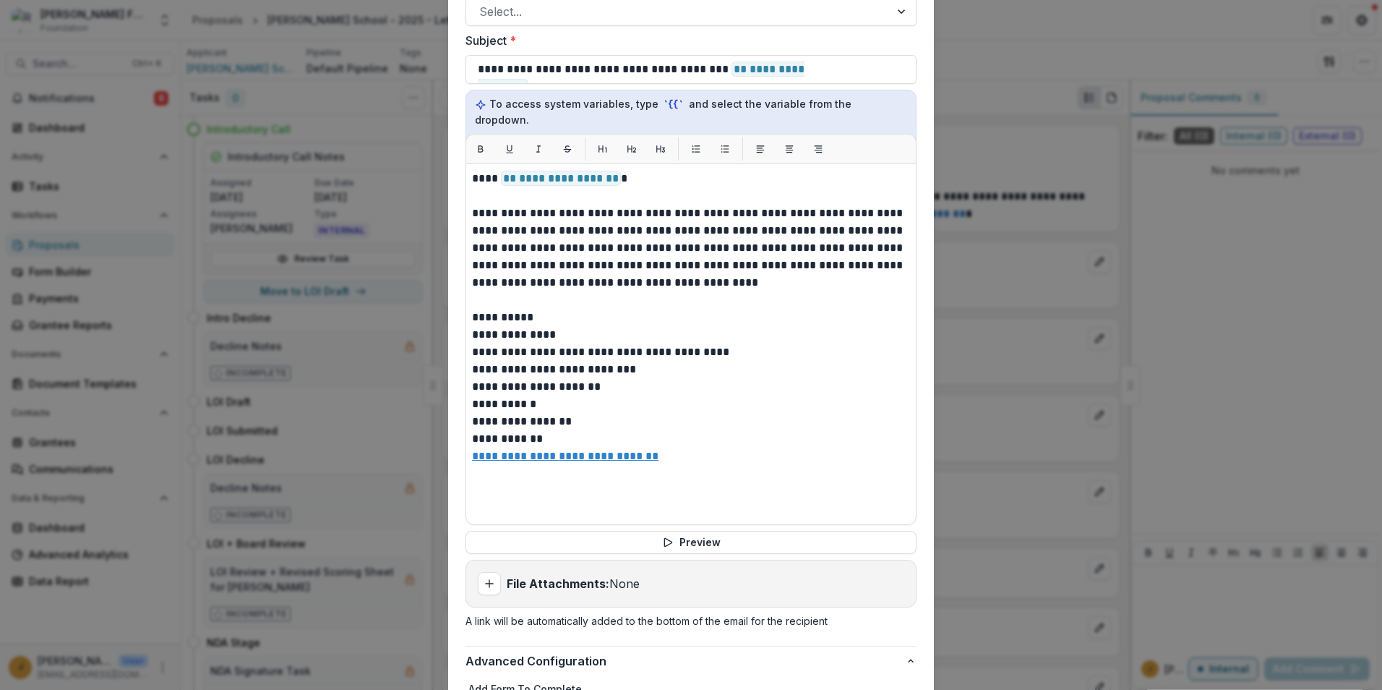
scroll to position [604, 0]
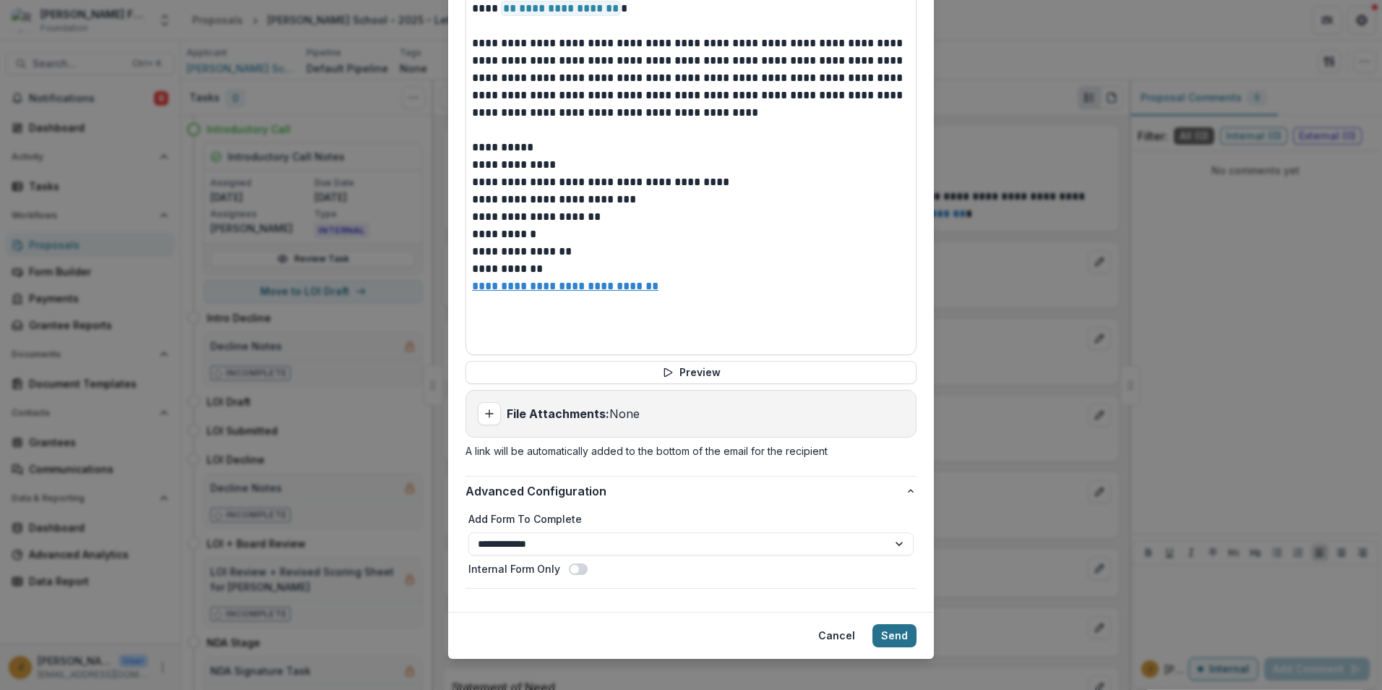
click at [887, 533] on button "Send" at bounding box center [895, 635] width 44 height 23
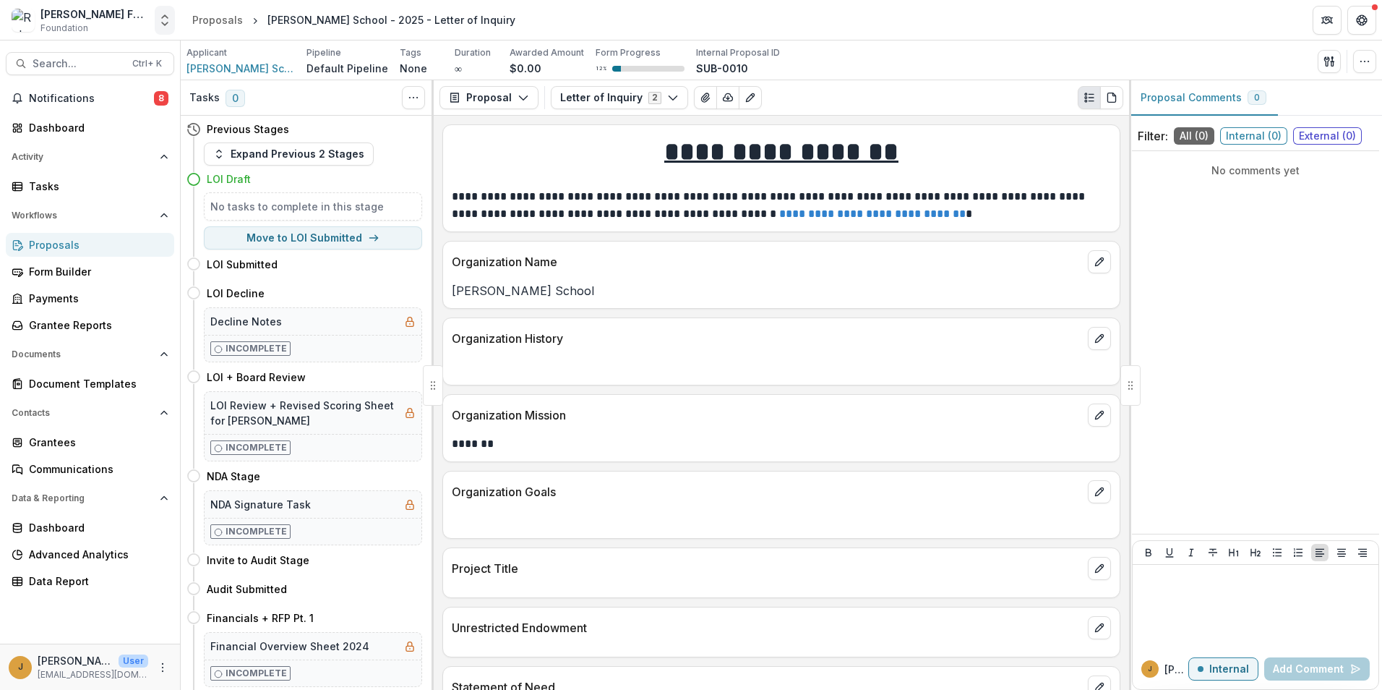
click at [166, 25] on polyline "Open entity switcher" at bounding box center [165, 23] width 6 height 3
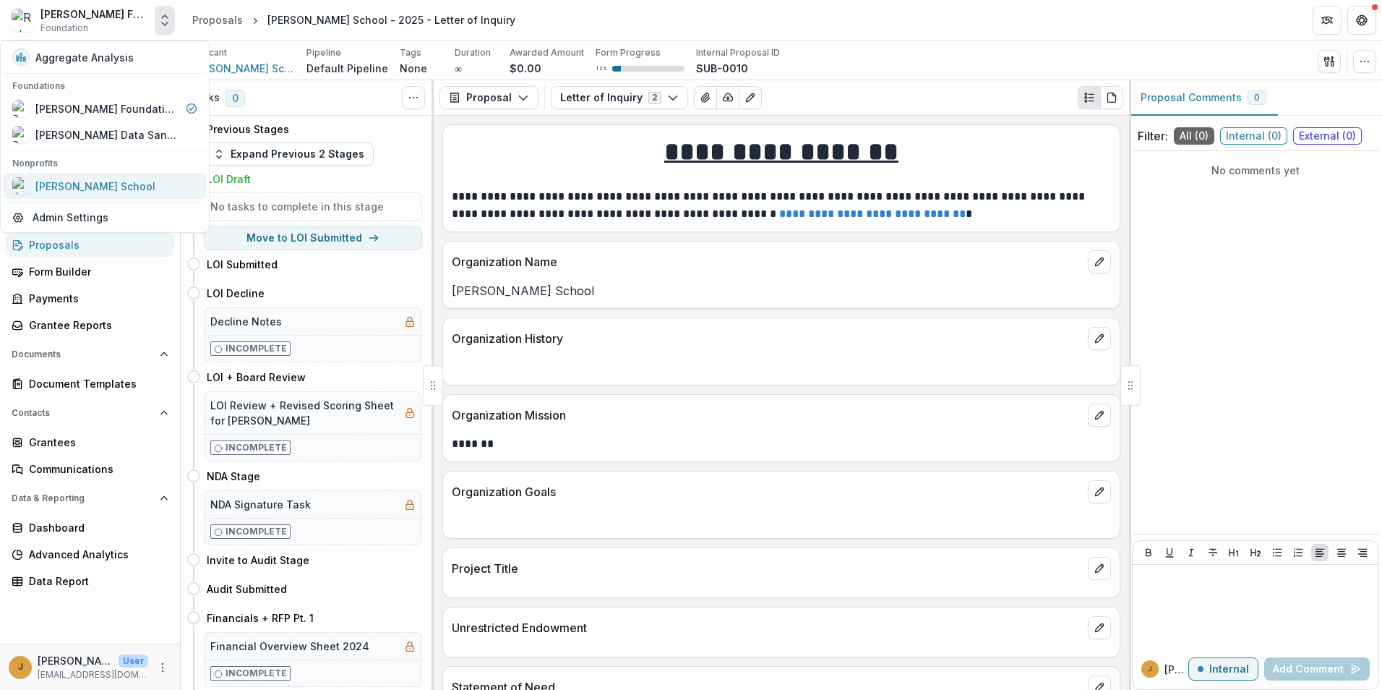
click at [129, 192] on div "[PERSON_NAME] School" at bounding box center [95, 186] width 120 height 15
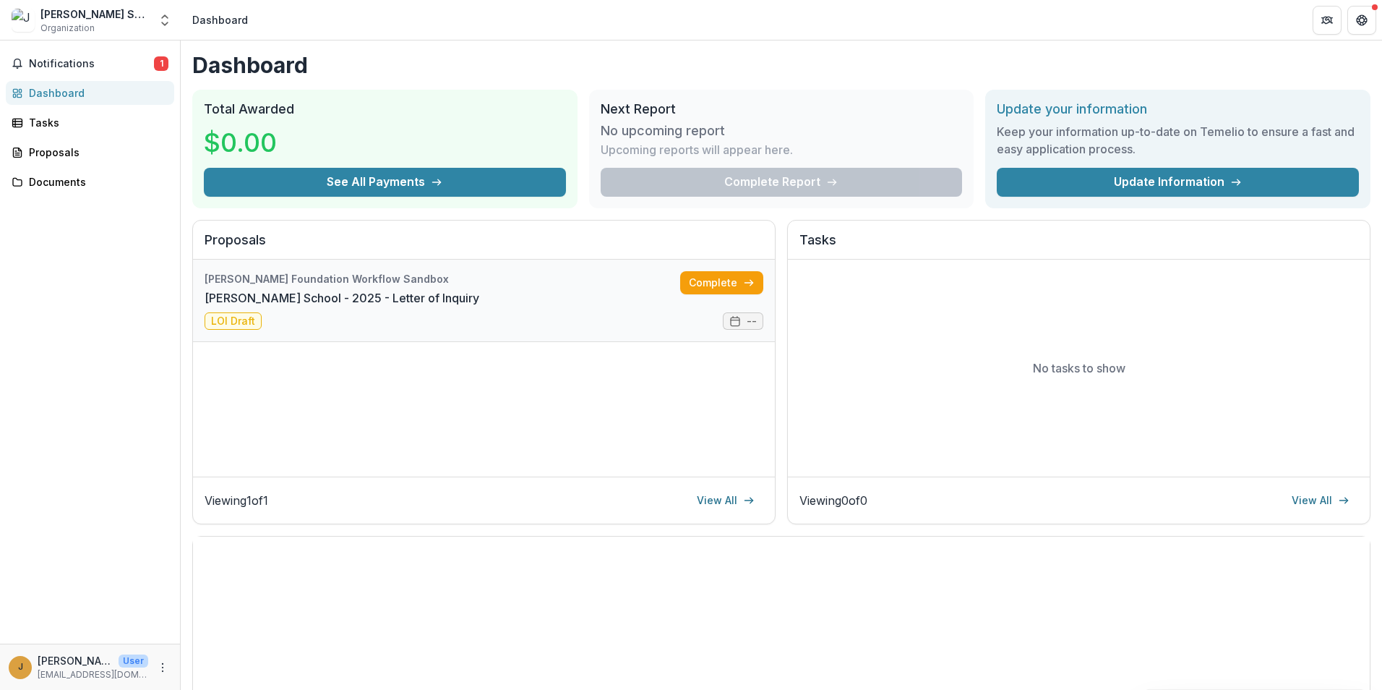
click at [457, 291] on link "Jason Hannasch School - 2025 - Letter of Inquiry" at bounding box center [342, 297] width 275 height 17
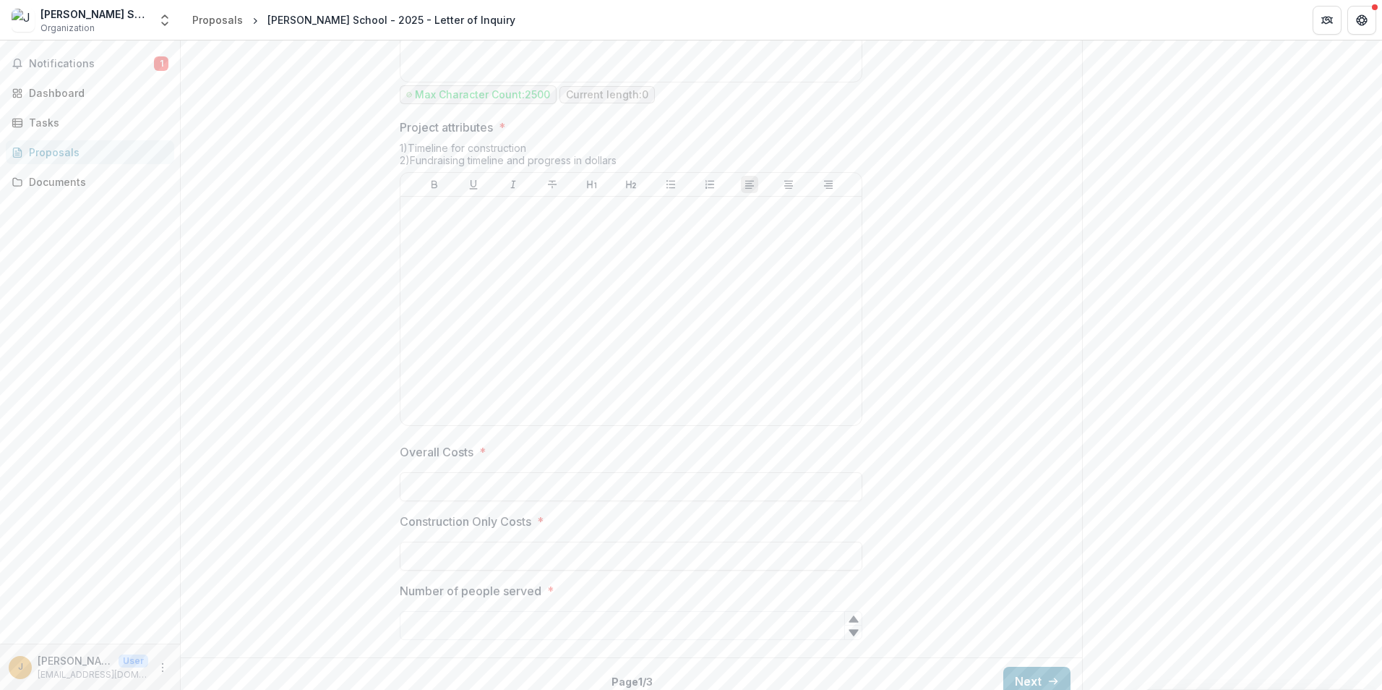
scroll to position [2078, 0]
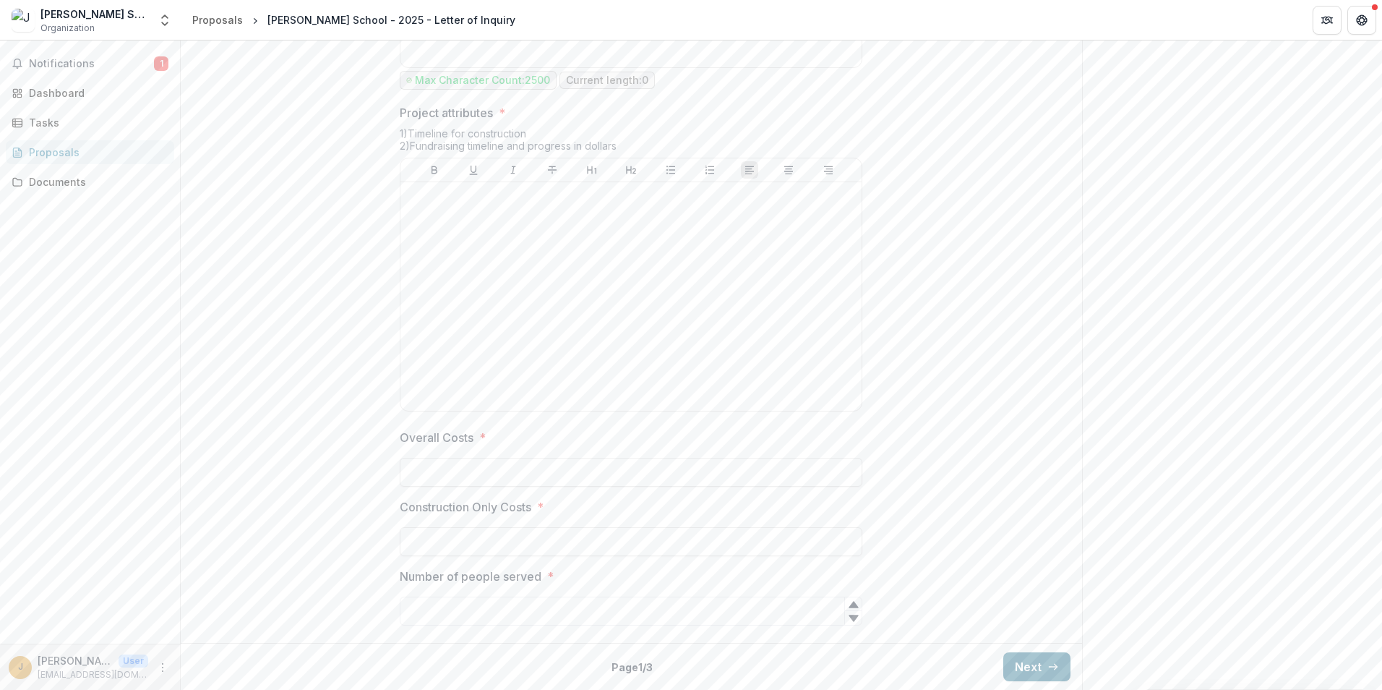
click at [1034, 533] on button "Next" at bounding box center [1037, 666] width 67 height 29
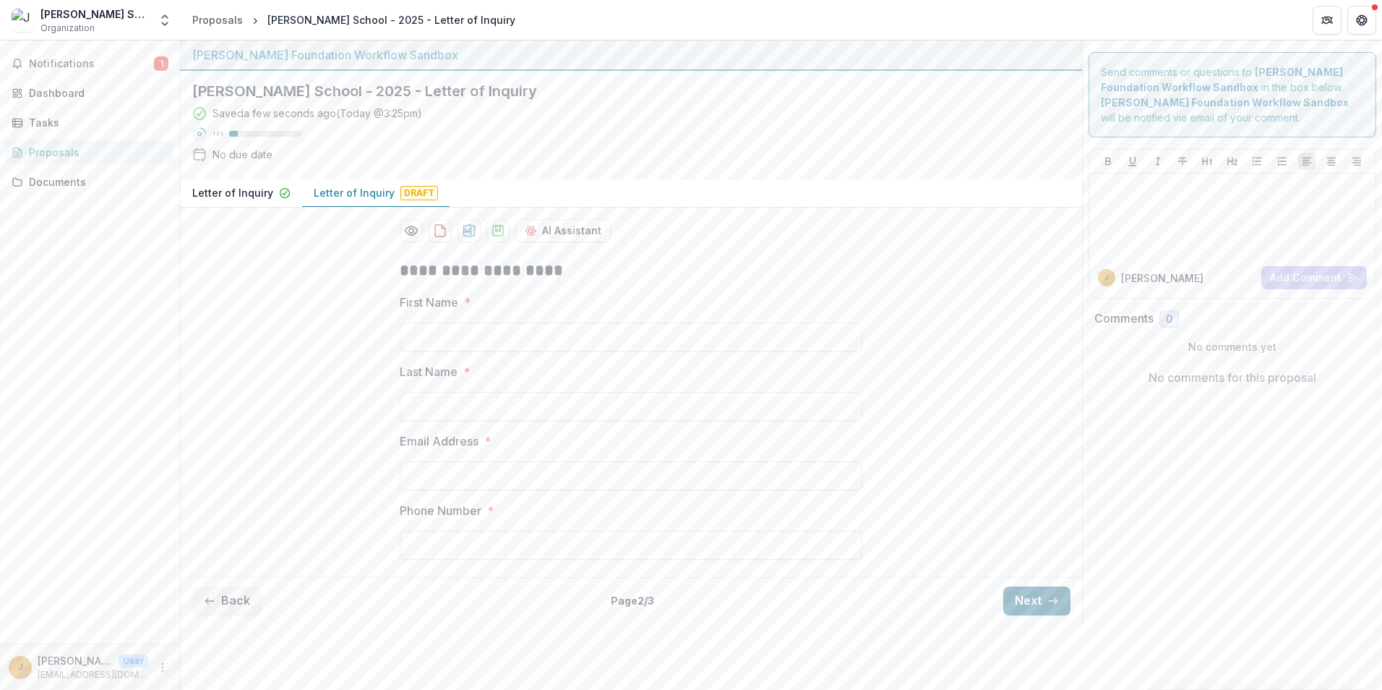
click at [1034, 533] on button "Next" at bounding box center [1037, 600] width 67 height 29
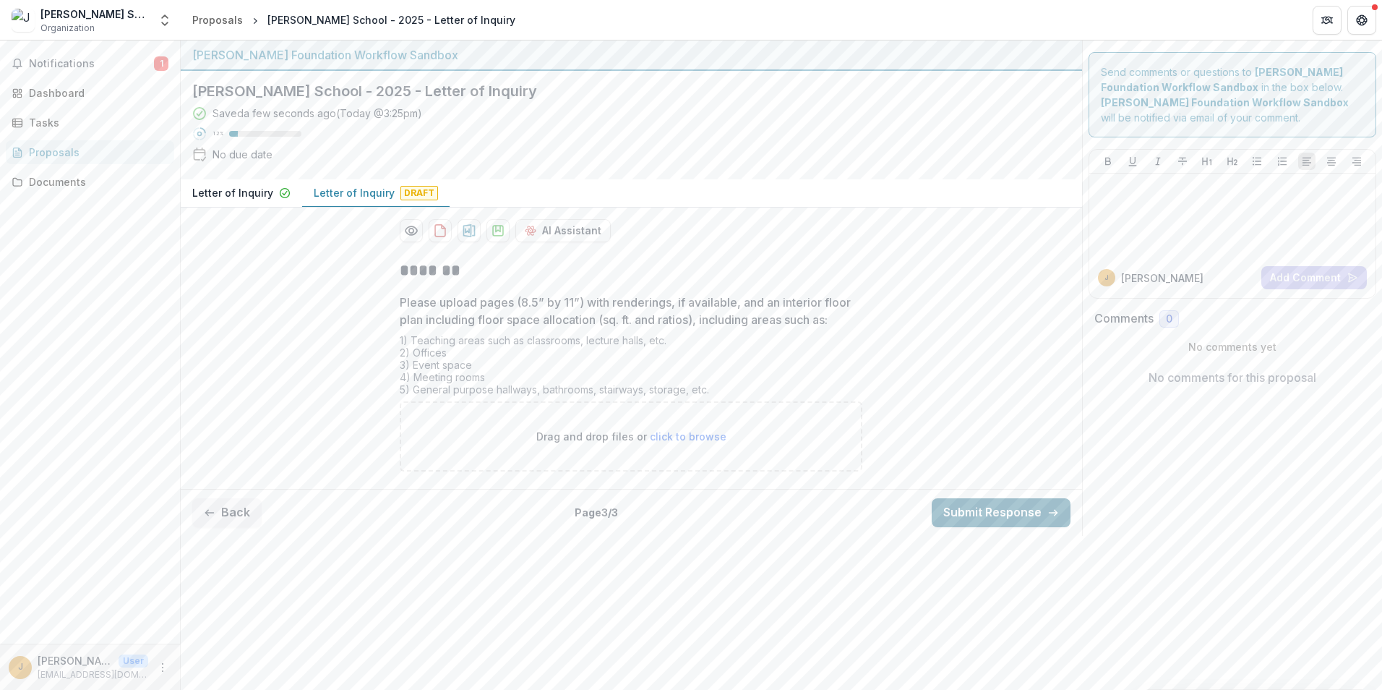
click at [1000, 527] on button "Submit Response" at bounding box center [1001, 512] width 139 height 29
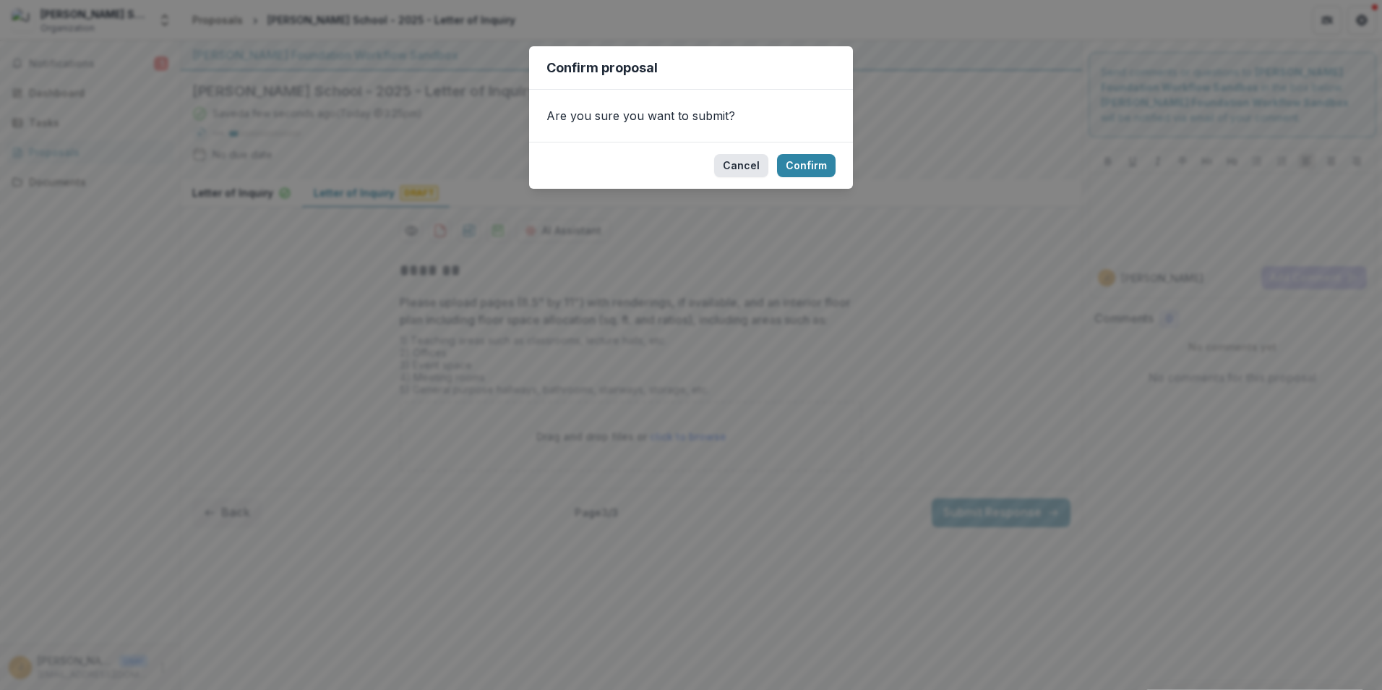
click at [742, 166] on button "Cancel" at bounding box center [741, 165] width 54 height 23
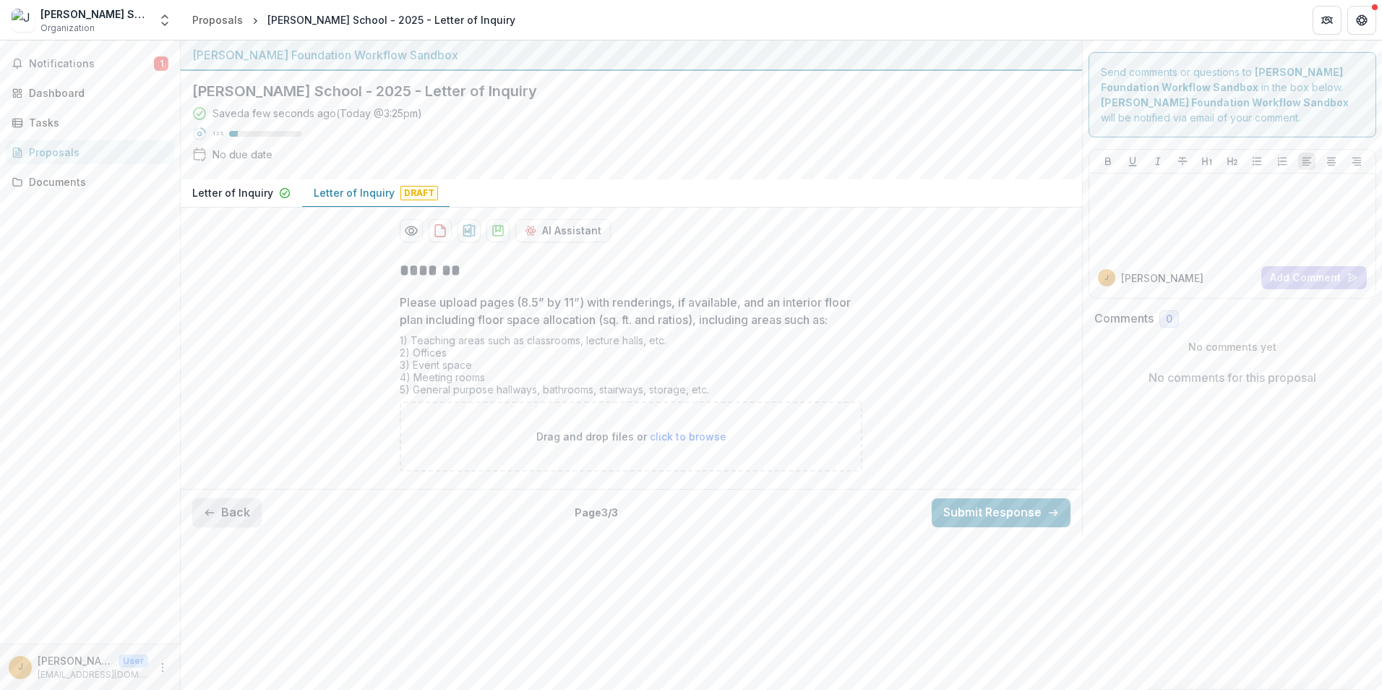
click at [214, 518] on icon "button" at bounding box center [210, 513] width 12 height 12
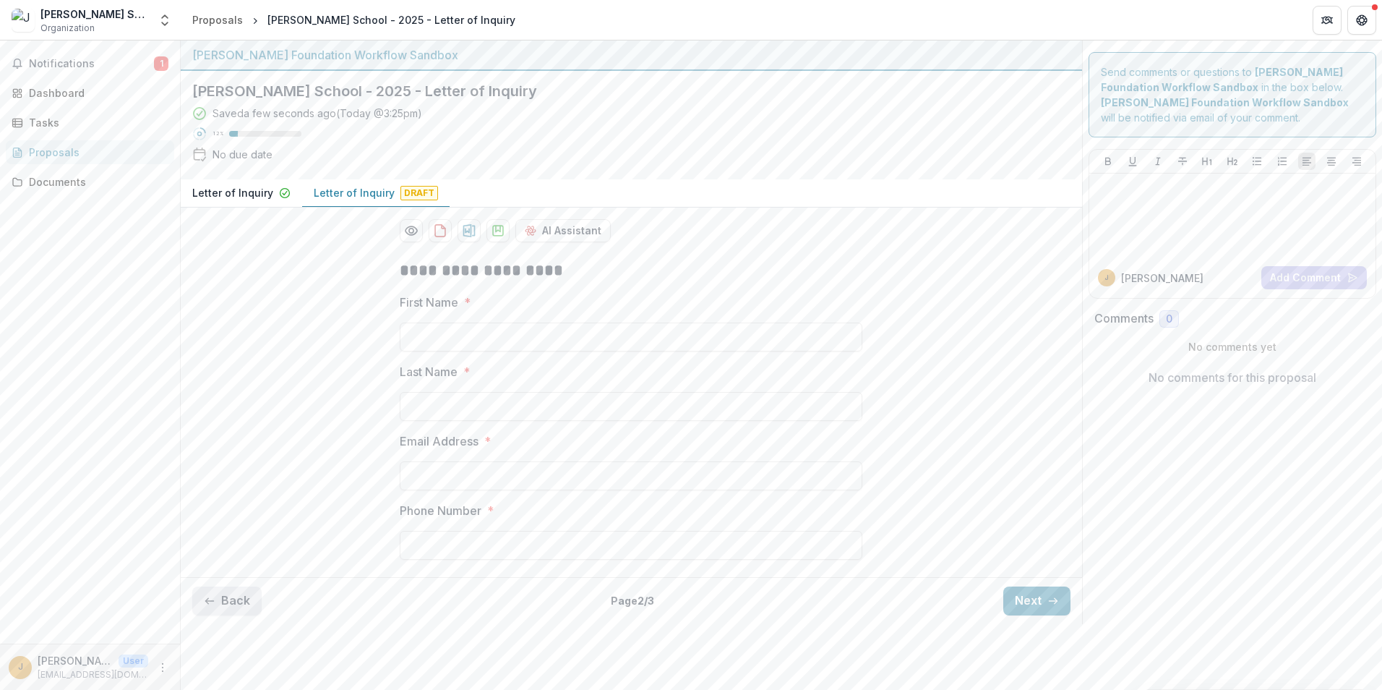
click at [214, 531] on div "**********" at bounding box center [632, 409] width 902 height 323
click at [222, 533] on button "Back" at bounding box center [226, 600] width 69 height 29
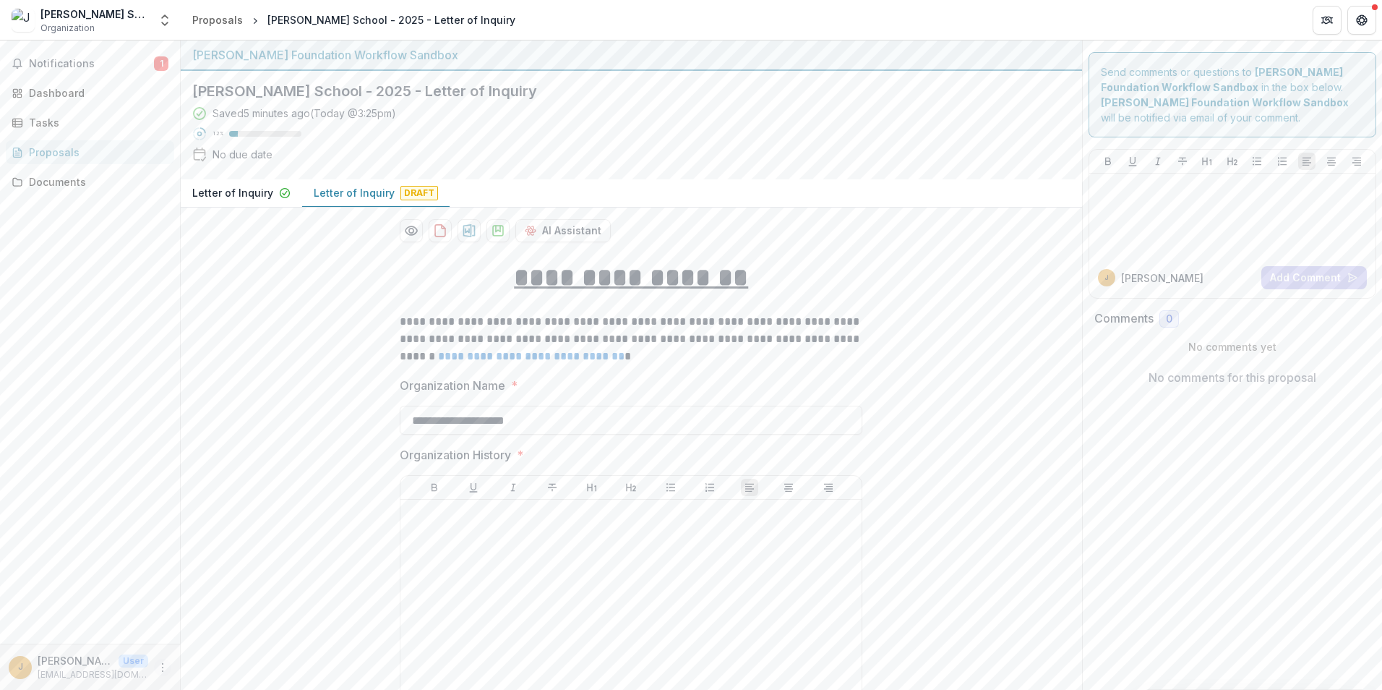
click at [163, 533] on icon "More" at bounding box center [163, 668] width 12 height 12
click at [166, 25] on polyline "Open entity switcher" at bounding box center [165, 23] width 6 height 3
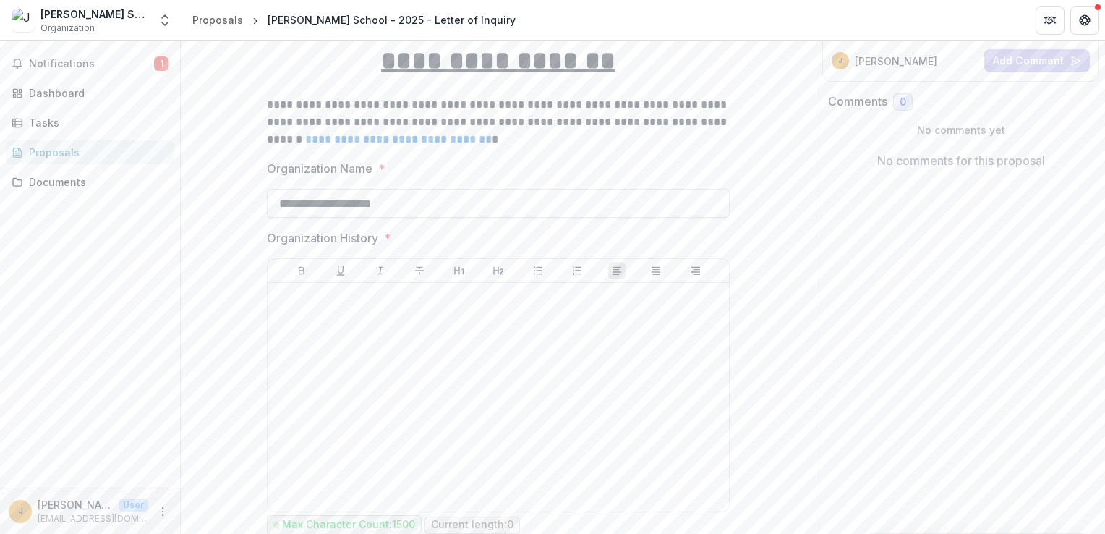
scroll to position [217, 0]
